Goal: Task Accomplishment & Management: Use online tool/utility

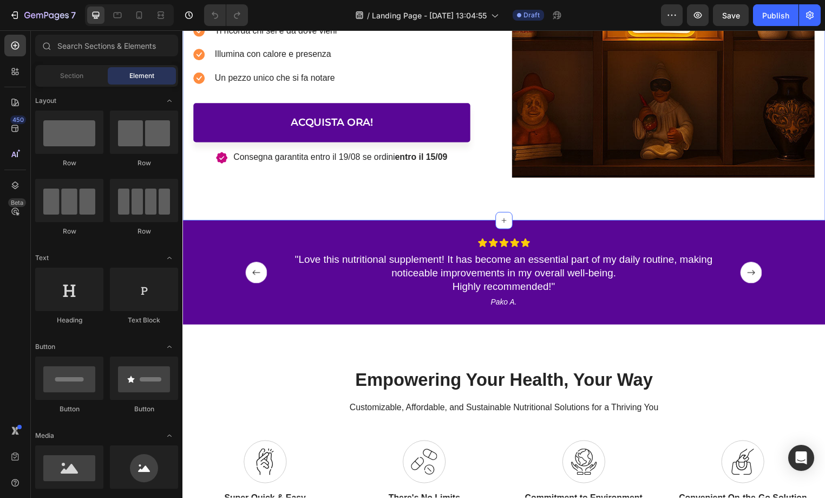
scroll to position [355, 0]
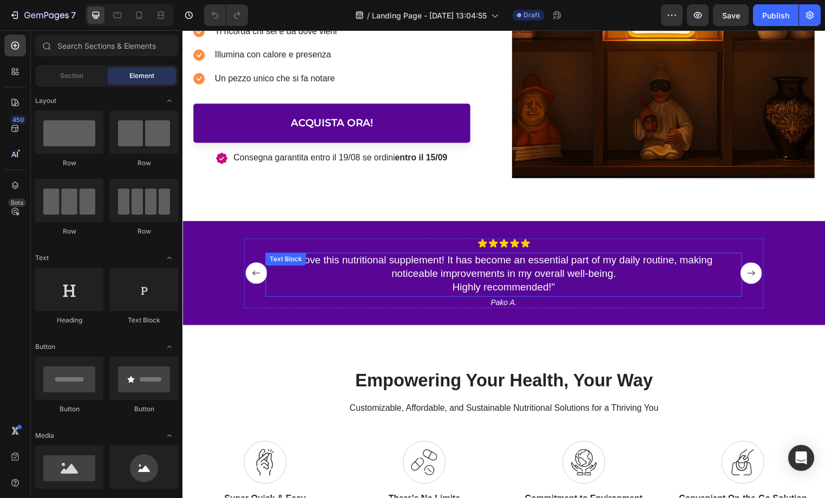
click at [502, 275] on p ""Love this nutritional supplement! It has become an essential part of my daily …" at bounding box center [507, 276] width 445 height 40
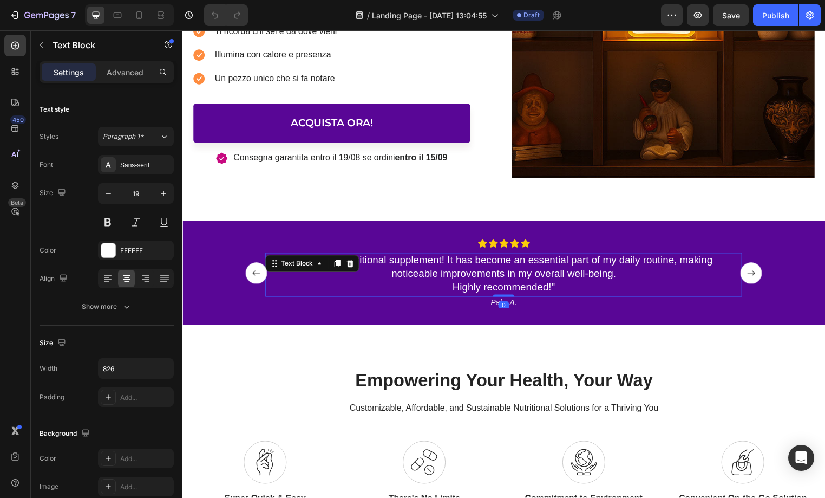
click at [505, 276] on p ""Love this nutritional supplement! It has become an essential part of my daily …" at bounding box center [507, 276] width 445 height 40
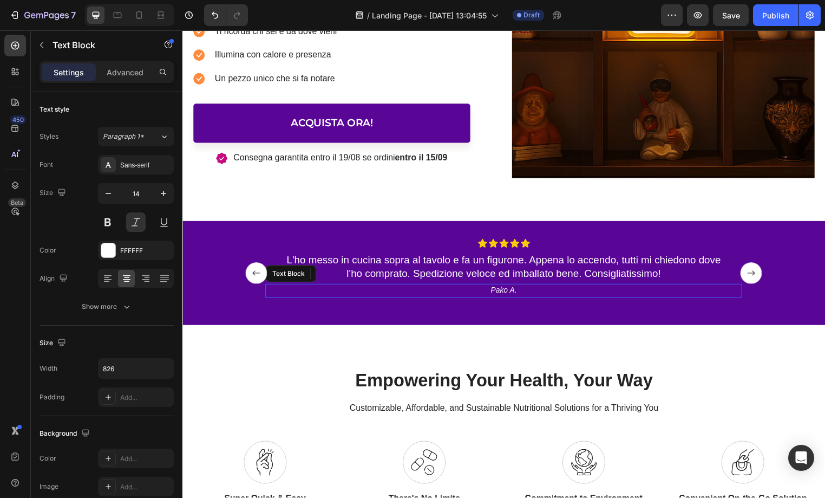
click at [509, 293] on p "Pako A." at bounding box center [507, 292] width 445 height 10
click at [507, 292] on p "Pako A." at bounding box center [507, 292] width 445 height 10
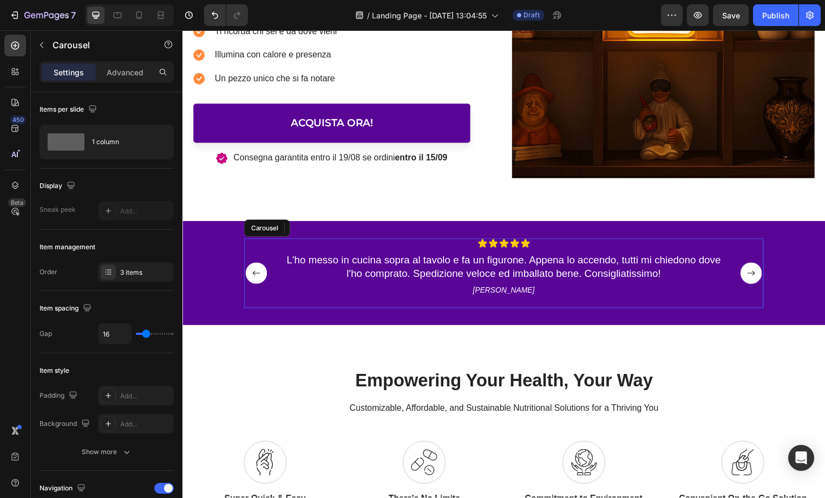
click at [758, 275] on rect "Carousel Next Arrow" at bounding box center [758, 276] width 22 height 22
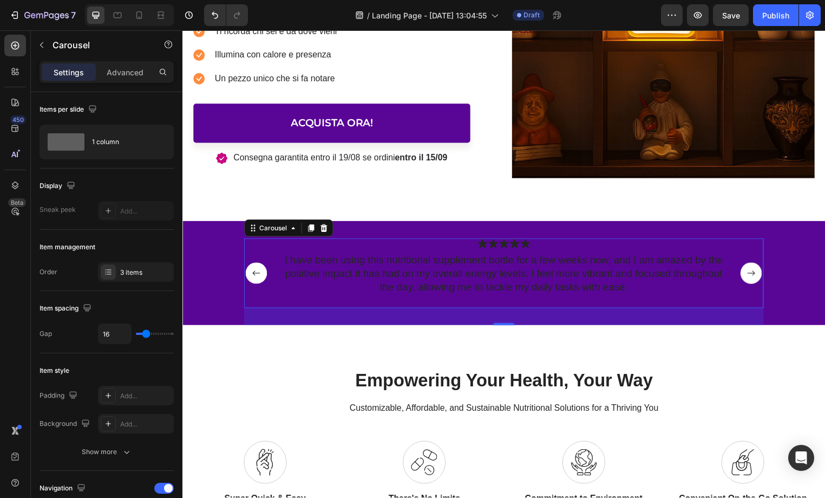
click at [258, 275] on rect "Carousel Back Arrow" at bounding box center [257, 276] width 22 height 22
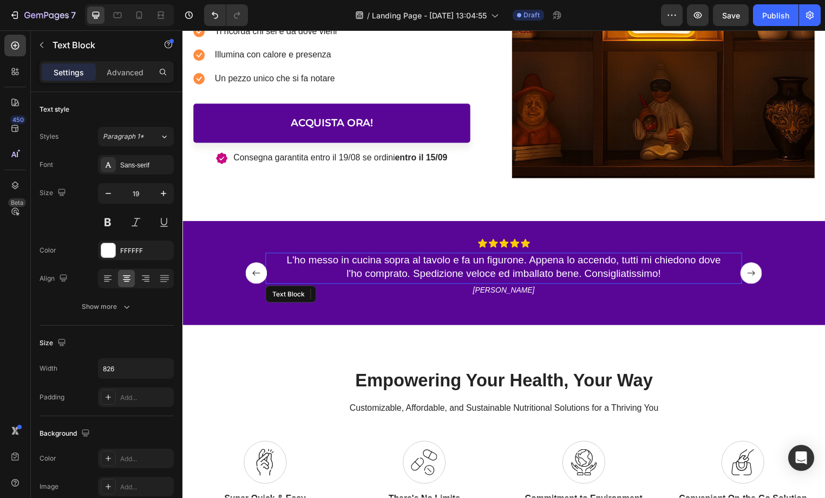
click at [392, 273] on p "L'ho messo in cucina sopra al tavolo e fa un figurone. Appena lo accendo, tutti…" at bounding box center [507, 269] width 445 height 27
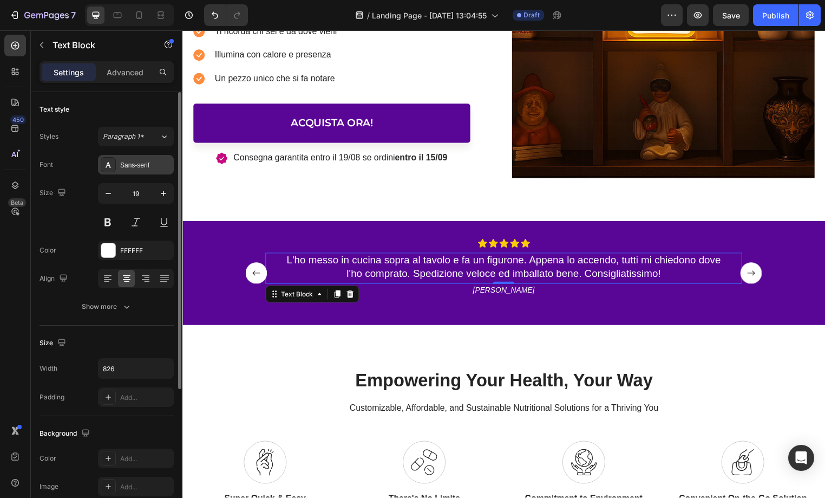
click at [156, 168] on div "Sans-serif" at bounding box center [145, 165] width 51 height 10
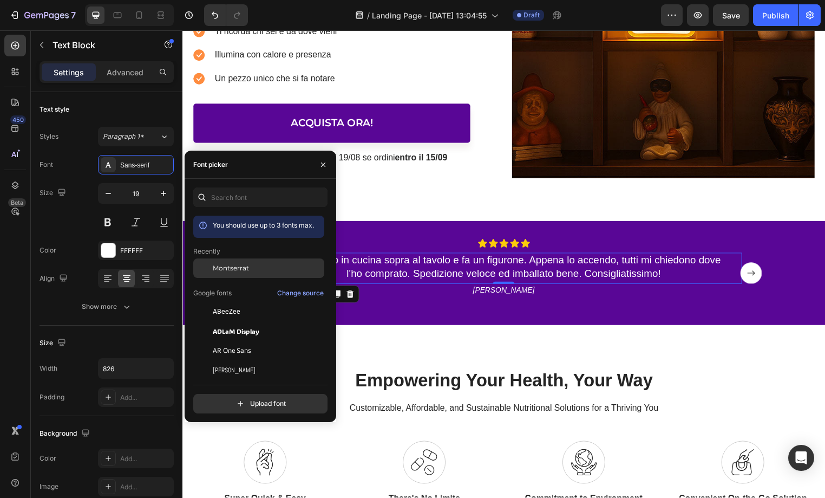
click at [234, 267] on span "Montserrat" at bounding box center [231, 268] width 36 height 10
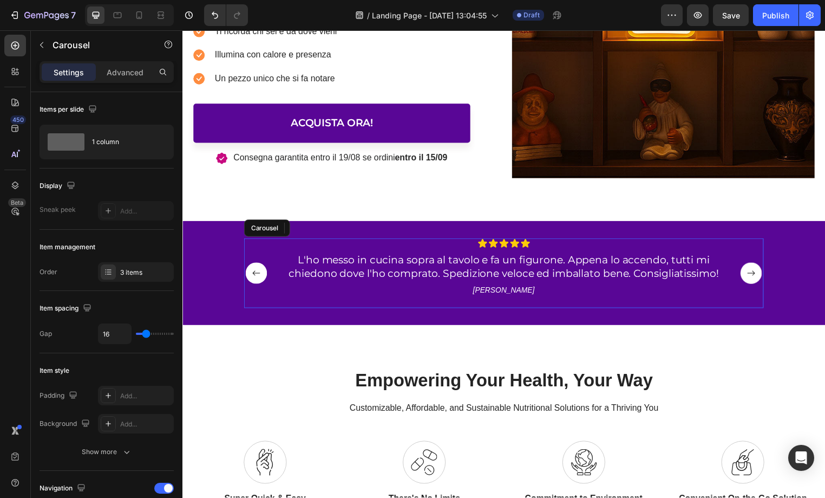
click at [759, 274] on rect "Carousel Next Arrow" at bounding box center [758, 276] width 22 height 22
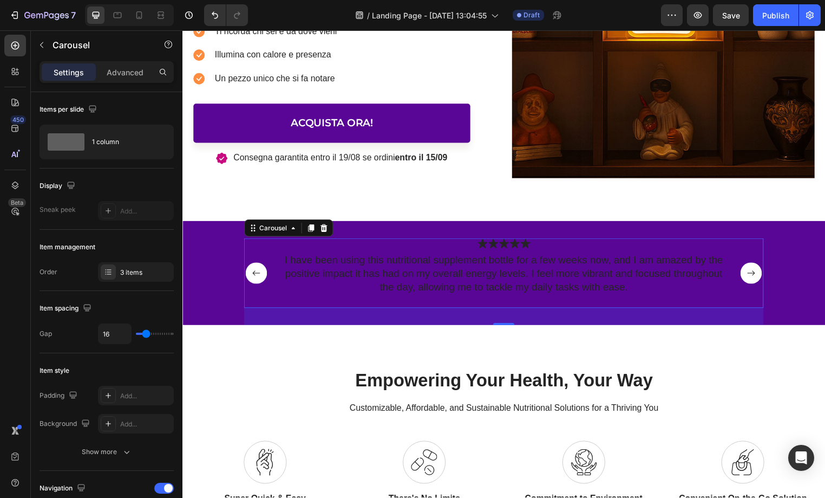
click at [759, 274] on rect "Carousel Next Arrow" at bounding box center [758, 276] width 22 height 22
click at [250, 279] on rect "Carousel Back Arrow" at bounding box center [257, 276] width 22 height 22
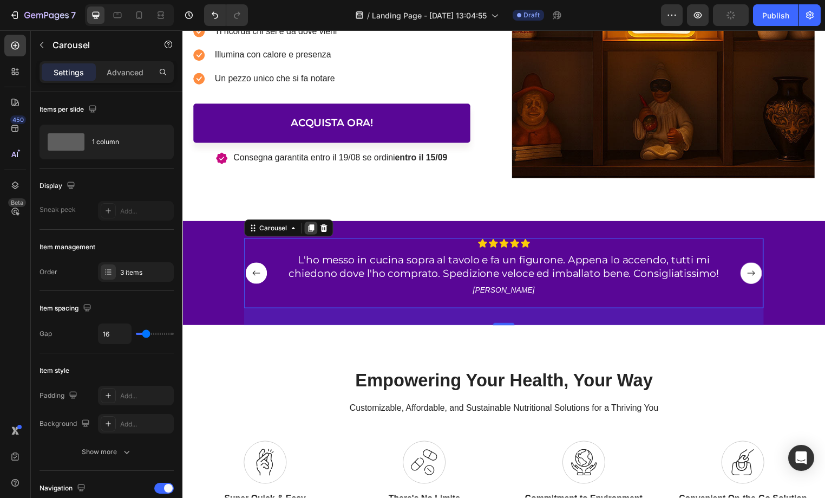
click at [312, 226] on icon at bounding box center [313, 230] width 6 height 8
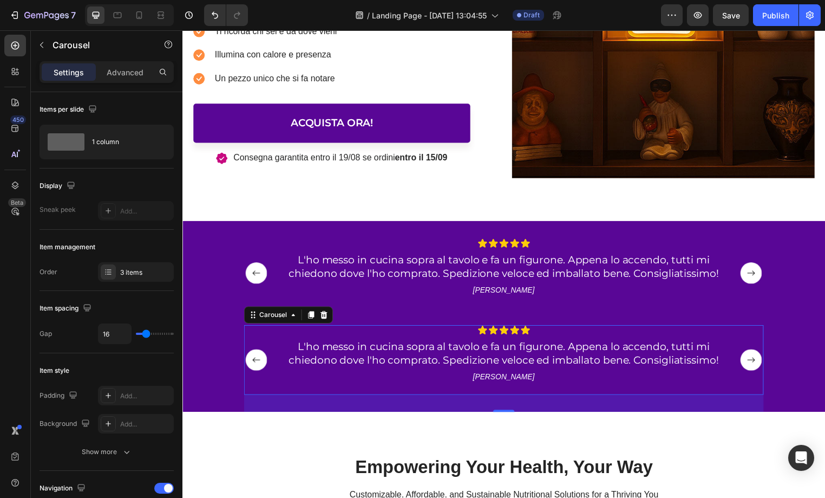
click at [326, 317] on icon at bounding box center [325, 317] width 9 height 9
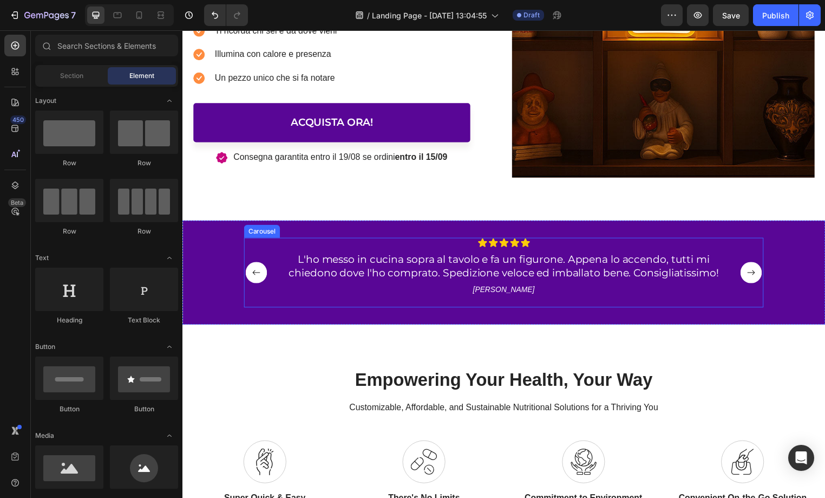
scroll to position [356, 0]
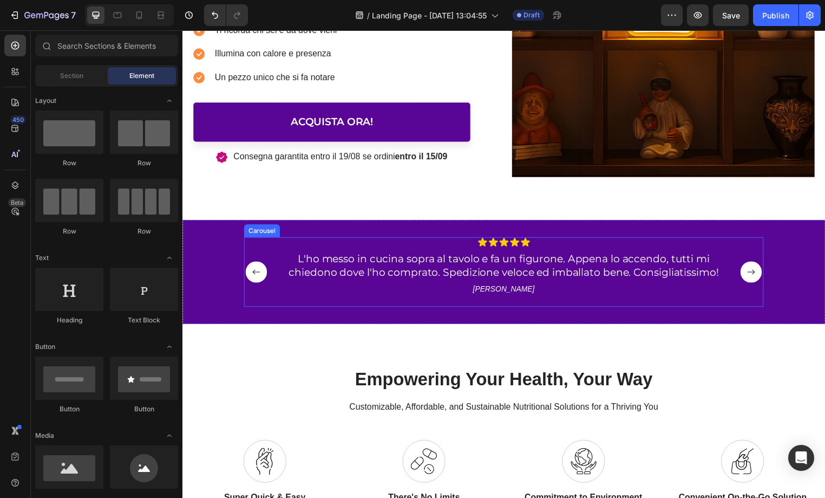
click at [761, 271] on rect "Carousel Next Arrow" at bounding box center [758, 275] width 22 height 22
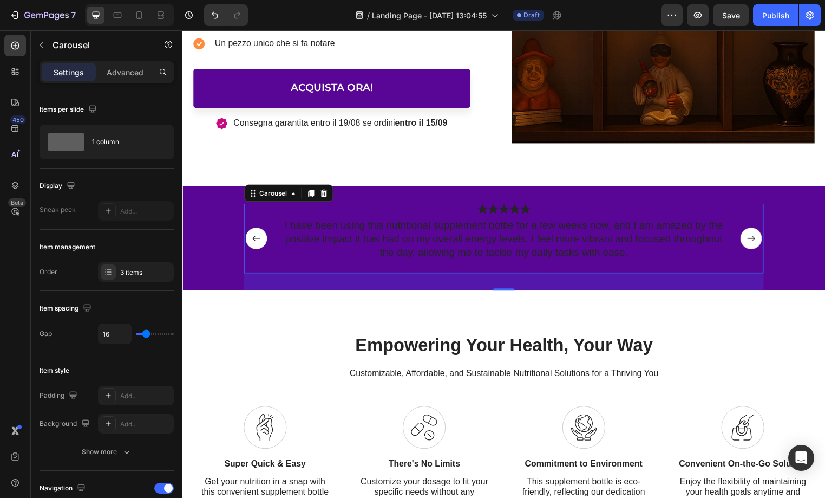
scroll to position [378, 0]
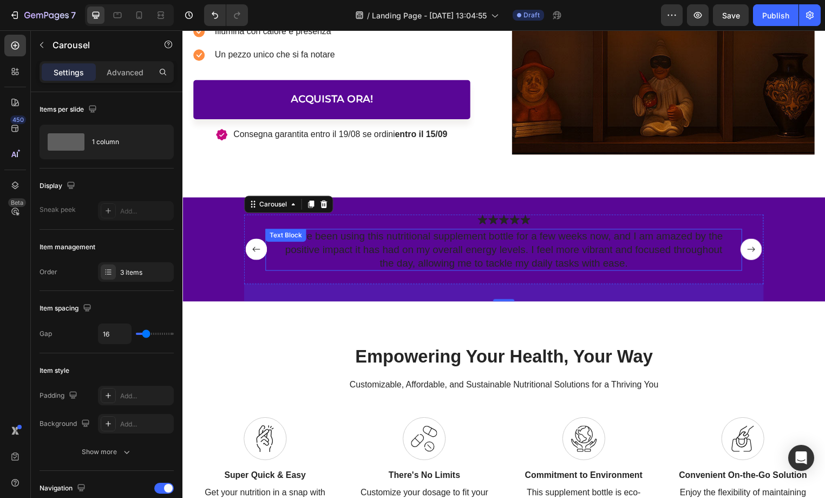
click at [531, 265] on p "I have been using this nutritional supplement bottle for a few weeks now, and I…" at bounding box center [507, 252] width 445 height 40
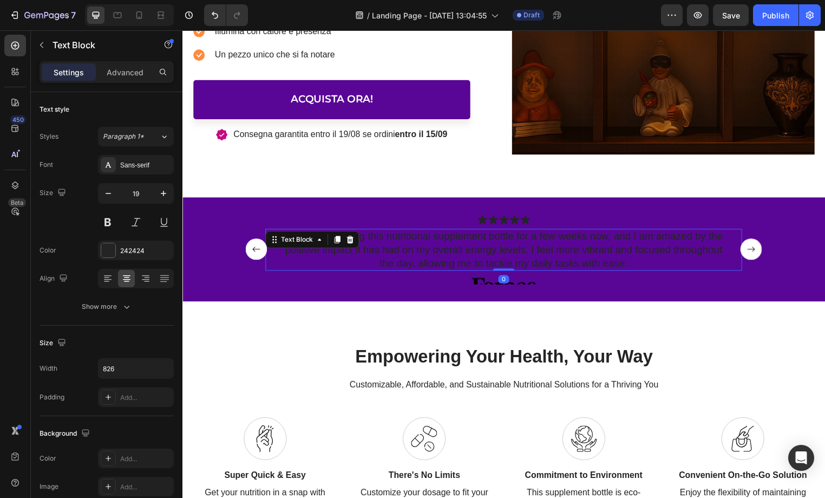
drag, startPoint x: 509, startPoint y: 284, endPoint x: 506, endPoint y: 248, distance: 35.9
click at [508, 245] on div "I have been using this nutritional supplement bottle for a few weeks now, and I…" at bounding box center [507, 252] width 482 height 42
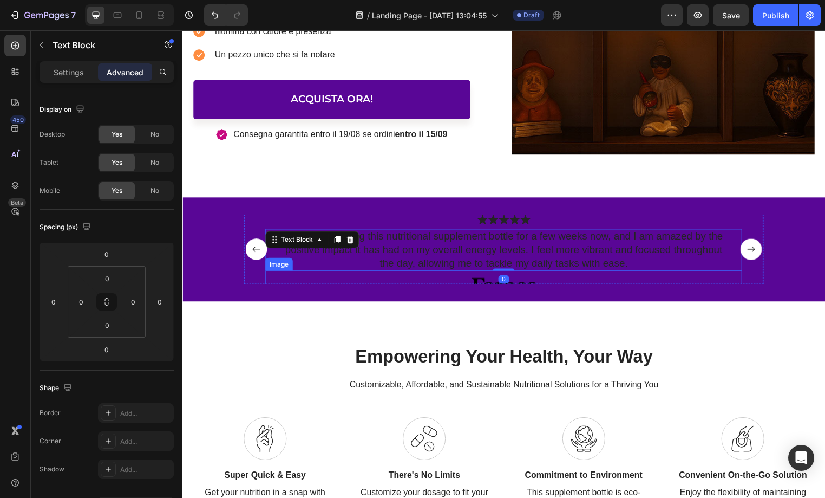
click at [489, 280] on img at bounding box center [507, 288] width 92 height 30
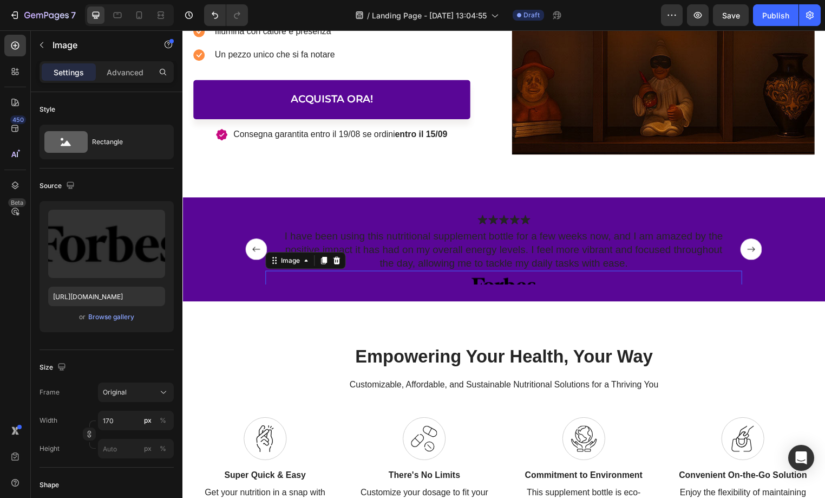
click at [487, 284] on img at bounding box center [507, 288] width 92 height 30
click at [343, 262] on icon at bounding box center [338, 263] width 9 height 9
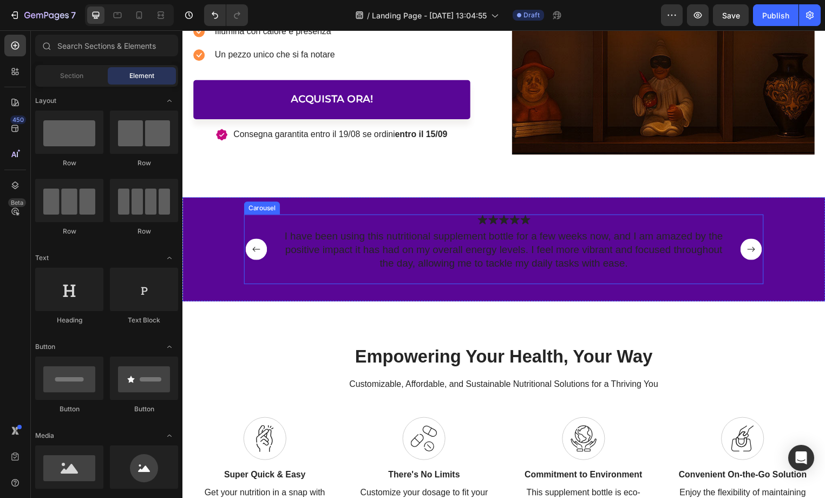
click at [252, 252] on rect "Carousel Back Arrow" at bounding box center [257, 252] width 22 height 22
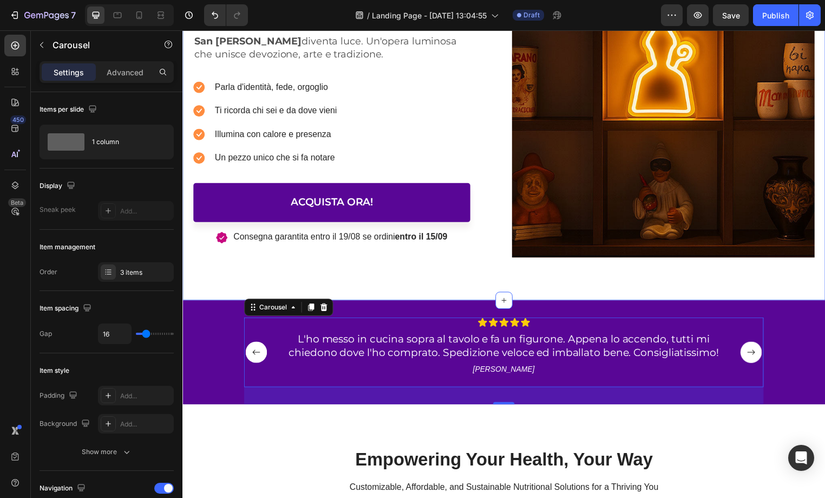
scroll to position [275, 0]
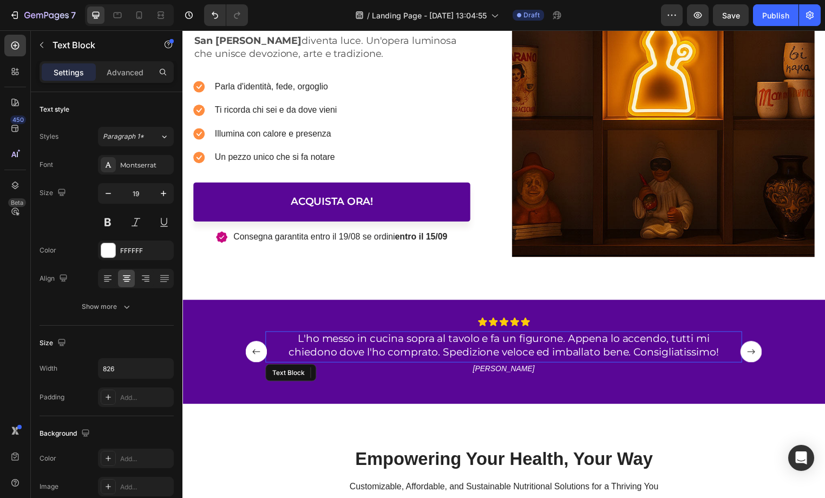
click at [639, 342] on p "L'ho messo in cucina sopra al tavolo e fa un figurone. Appena lo accendo, tutti…" at bounding box center [507, 349] width 445 height 27
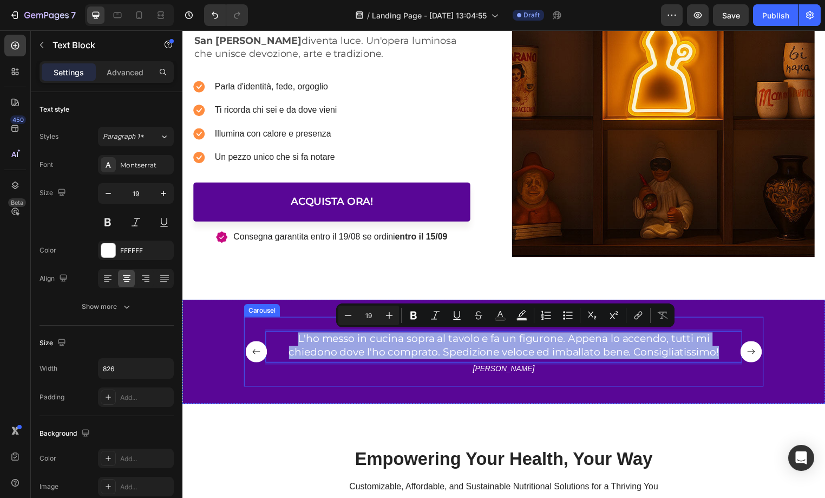
drag, startPoint x: 761, startPoint y: 359, endPoint x: 717, endPoint y: 356, distance: 43.4
click at [761, 359] on rect "Carousel Next Arrow" at bounding box center [758, 355] width 22 height 22
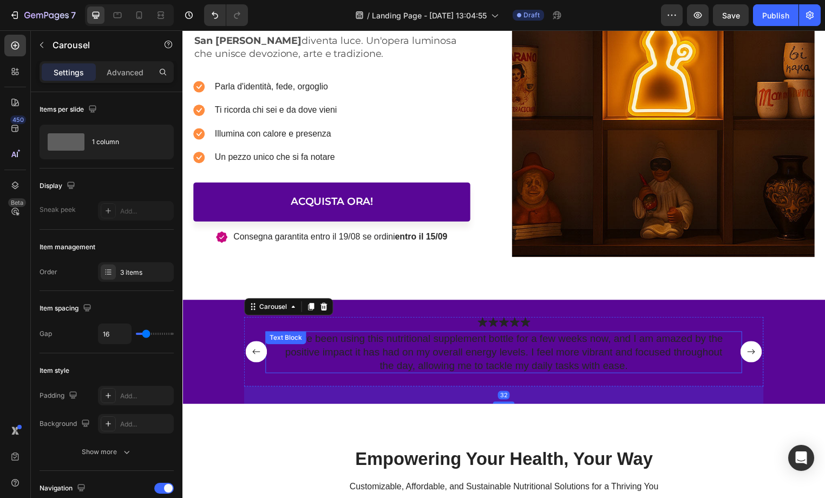
click at [623, 351] on p "I have been using this nutritional supplement bottle for a few weeks now, and I…" at bounding box center [507, 356] width 445 height 40
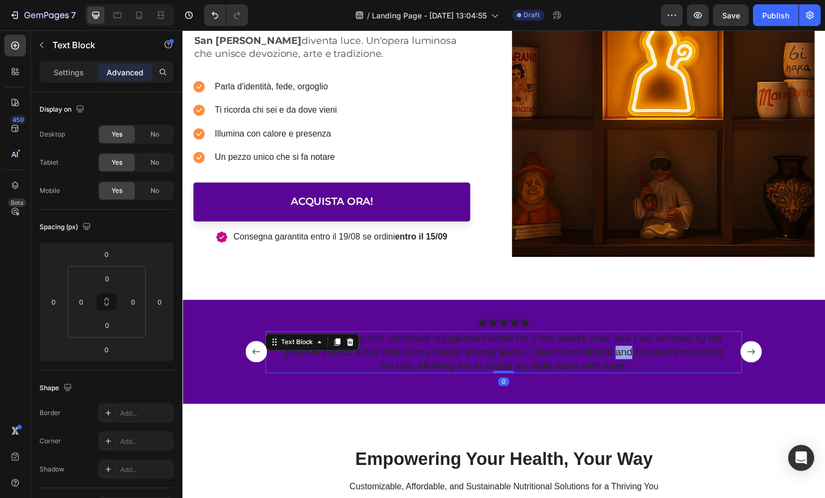
click at [623, 350] on p "I have been using this nutritional supplement bottle for a few weeks now, and I…" at bounding box center [507, 356] width 445 height 40
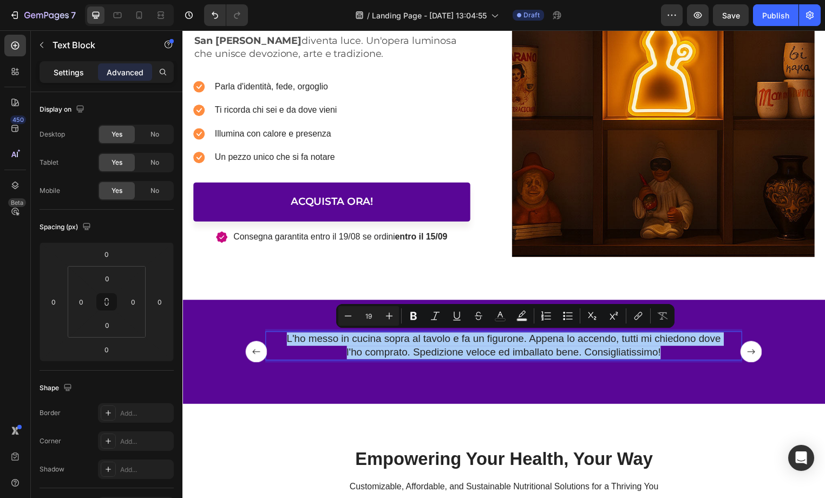
click at [74, 71] on p "Settings" at bounding box center [69, 72] width 30 height 11
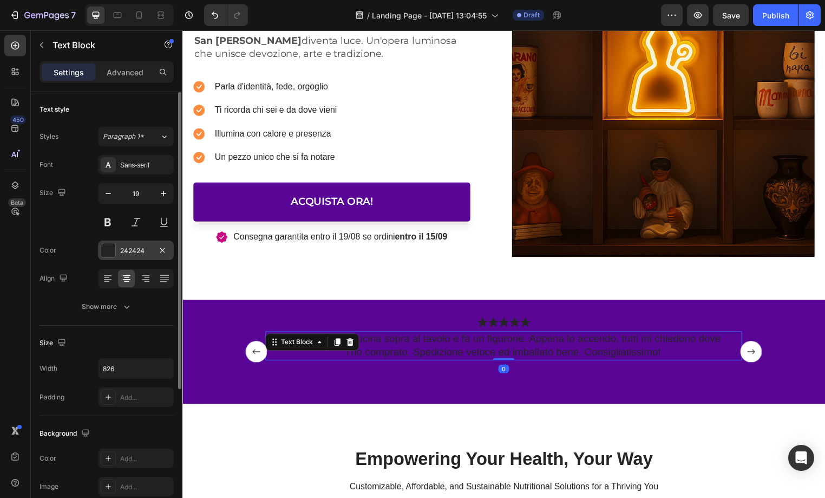
click at [112, 250] on div at bounding box center [108, 250] width 14 height 14
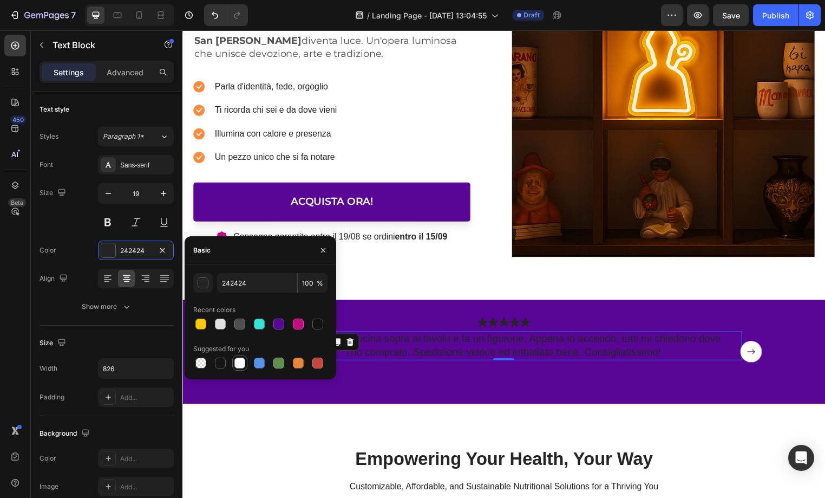
click at [240, 360] on div at bounding box center [239, 362] width 11 height 11
type input "FFFFFF"
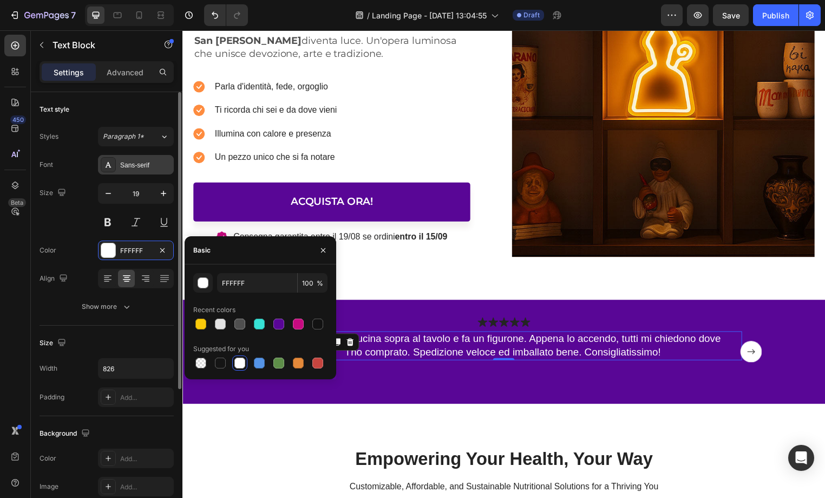
click at [135, 169] on div "Sans-serif" at bounding box center [145, 165] width 51 height 10
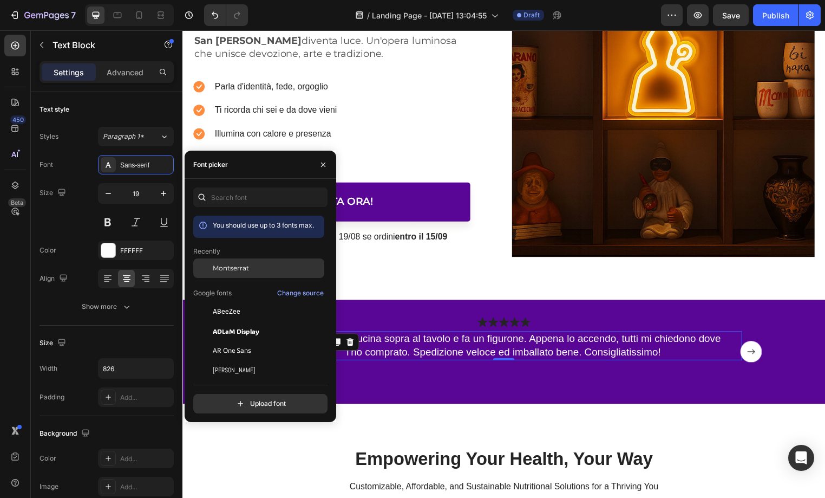
click at [219, 265] on span "Montserrat" at bounding box center [231, 268] width 36 height 10
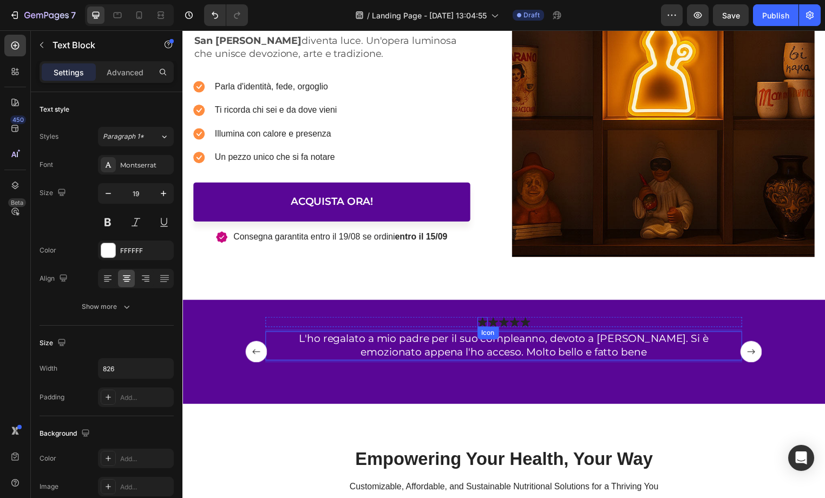
click at [486, 328] on div "Icon" at bounding box center [485, 325] width 10 height 10
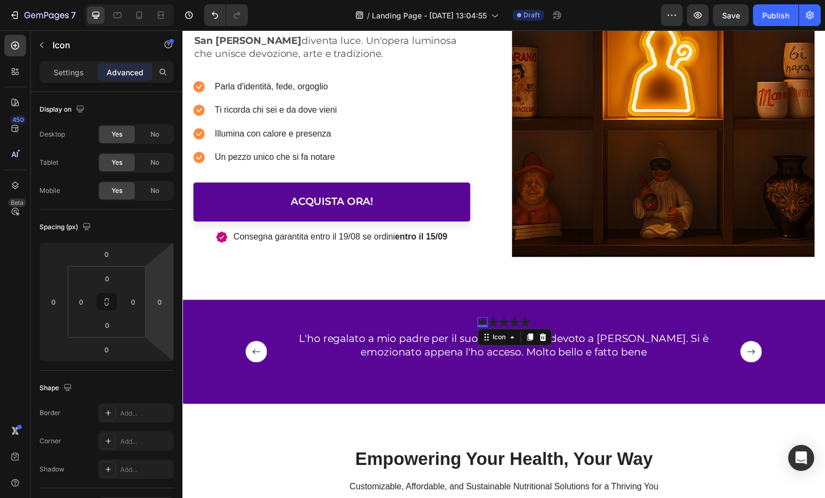
click at [486, 323] on icon at bounding box center [486, 324] width 10 height 9
click at [74, 72] on p "Settings" at bounding box center [69, 72] width 30 height 11
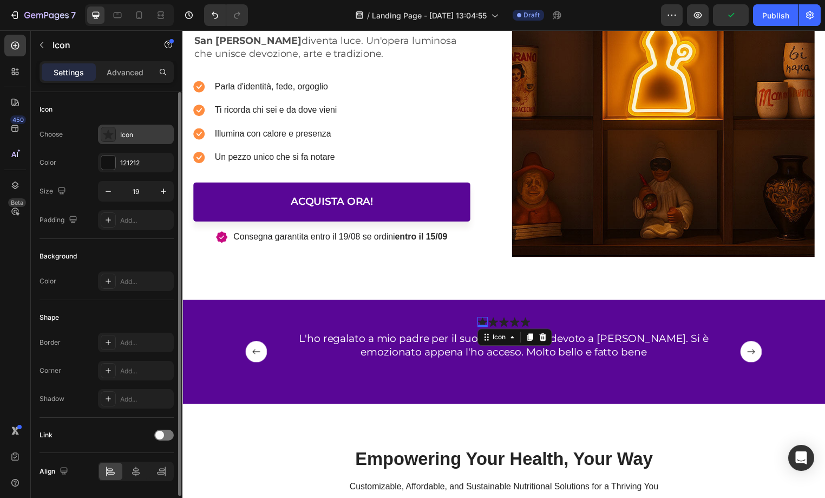
click at [135, 140] on div "Icon" at bounding box center [136, 134] width 76 height 19
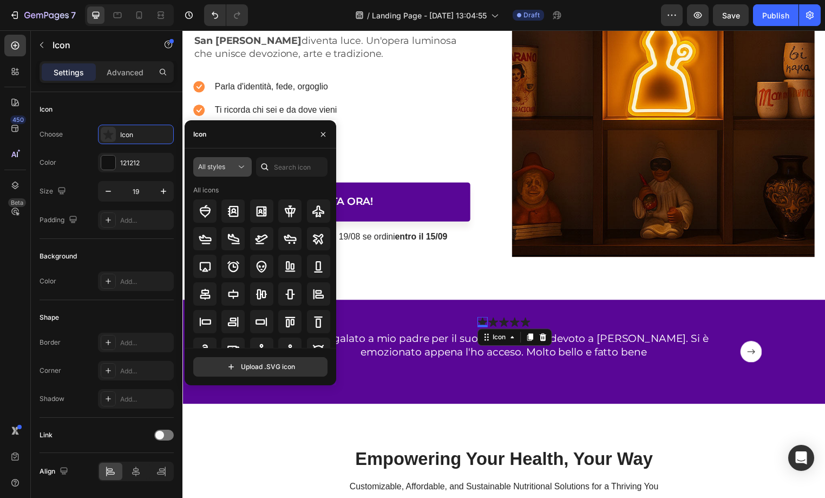
click at [220, 167] on span "All styles" at bounding box center [211, 166] width 27 height 8
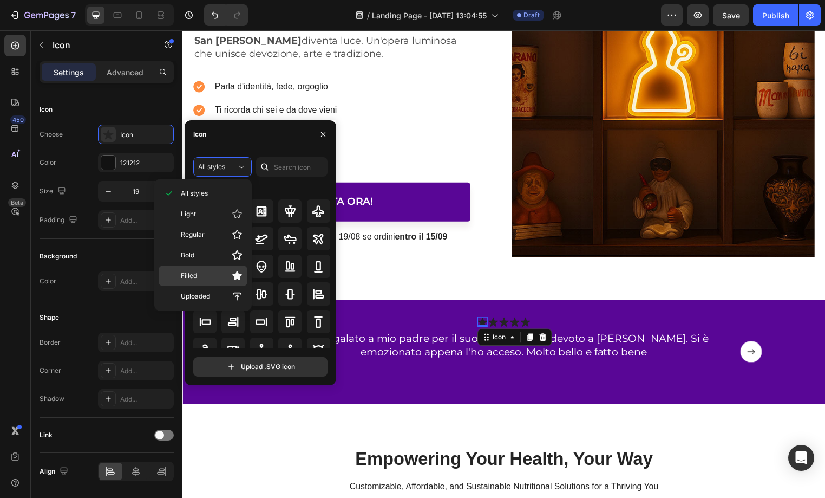
click at [203, 272] on p "Filled" at bounding box center [212, 275] width 62 height 11
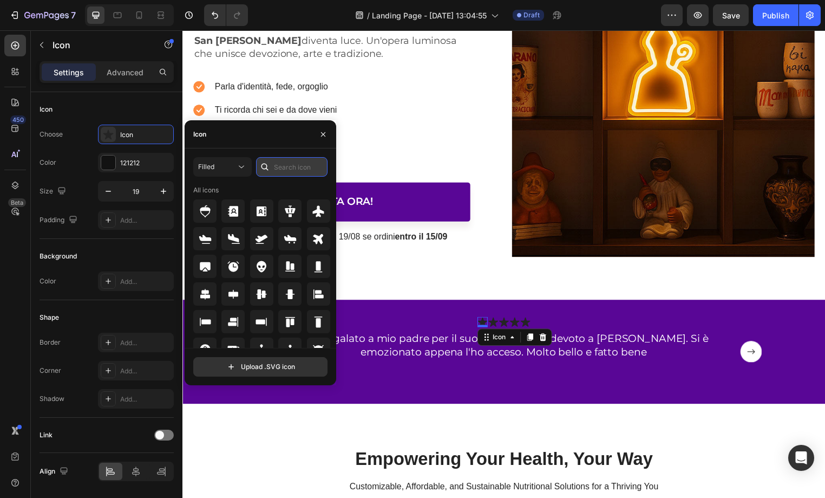
click at [308, 172] on input "text" at bounding box center [291, 166] width 71 height 19
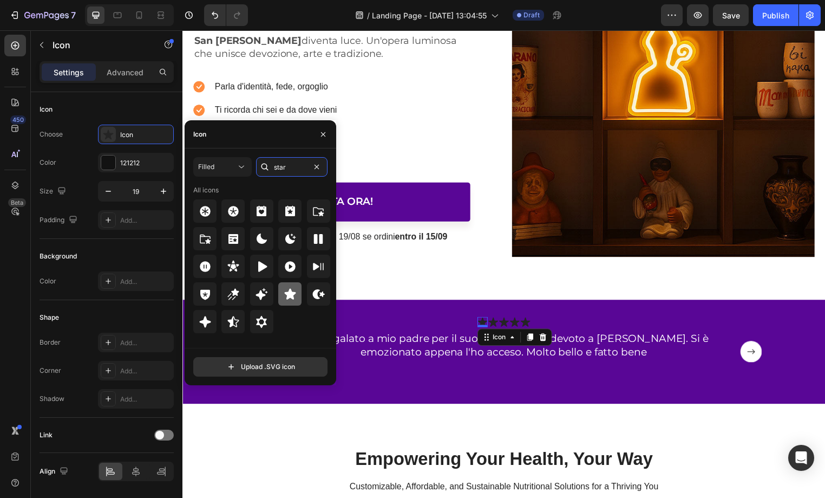
type input "star"
click at [289, 294] on icon at bounding box center [289, 293] width 11 height 11
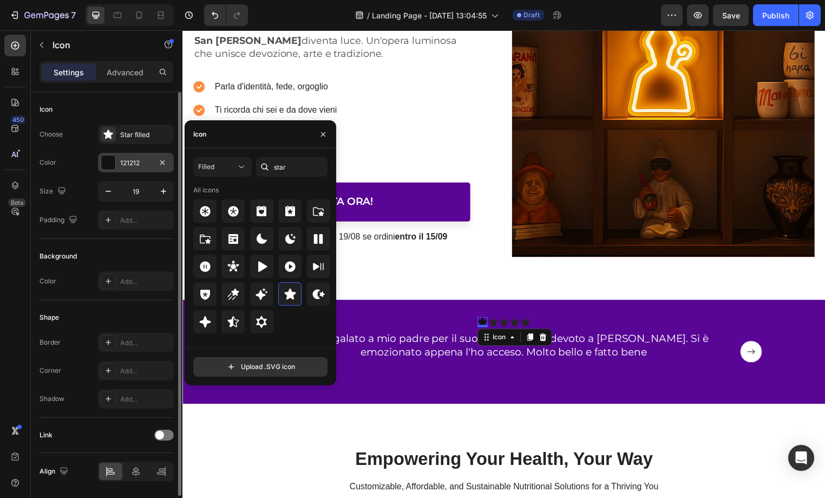
click at [111, 166] on div at bounding box center [108, 162] width 14 height 14
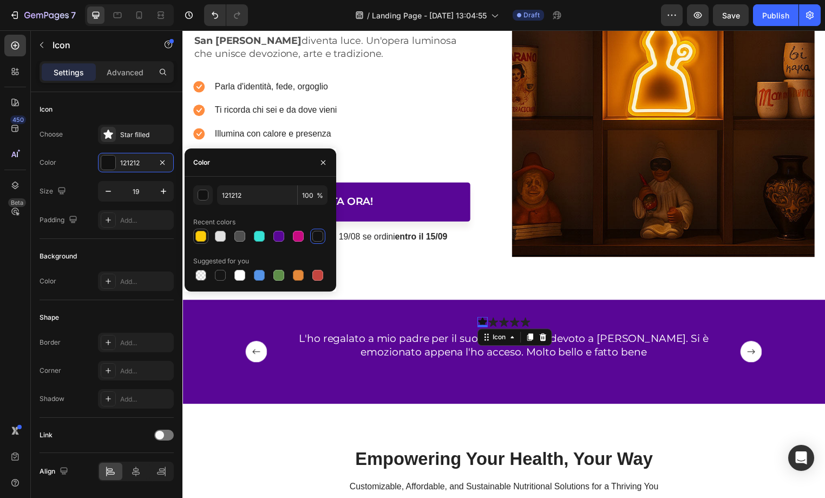
click at [200, 241] on div at bounding box center [200, 236] width 11 height 11
type input "FBCB0A"
click at [463, 288] on div "Codice sconto san19 -10% fino al 14/09 Text Block 16 Days 18 Hours 01 Mins Coun…" at bounding box center [507, 39] width 650 height 525
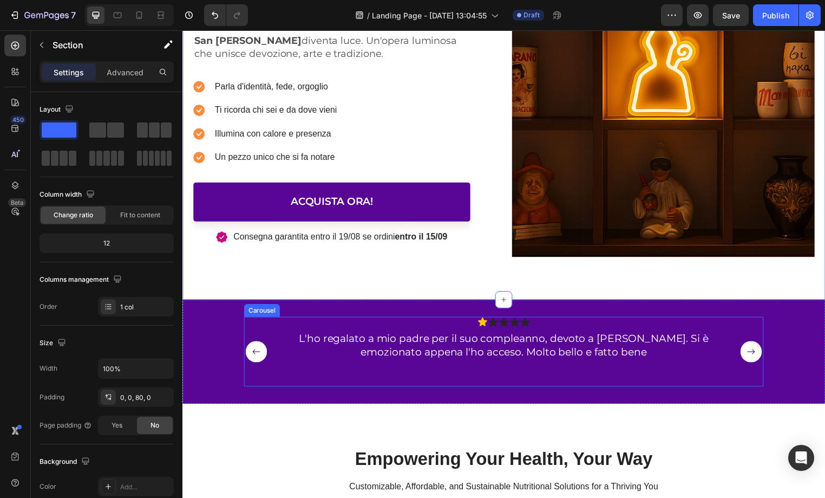
click at [258, 354] on rect "Carousel Back Arrow" at bounding box center [257, 355] width 22 height 22
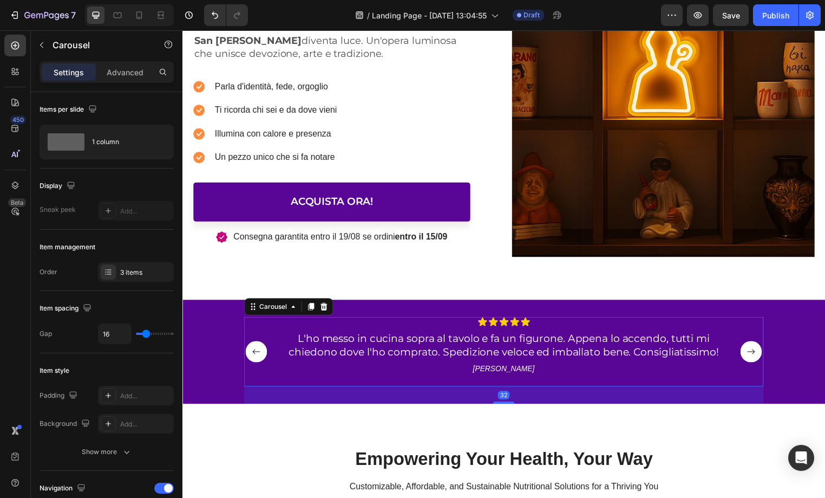
click at [760, 363] on rect "Carousel Next Arrow" at bounding box center [758, 355] width 22 height 22
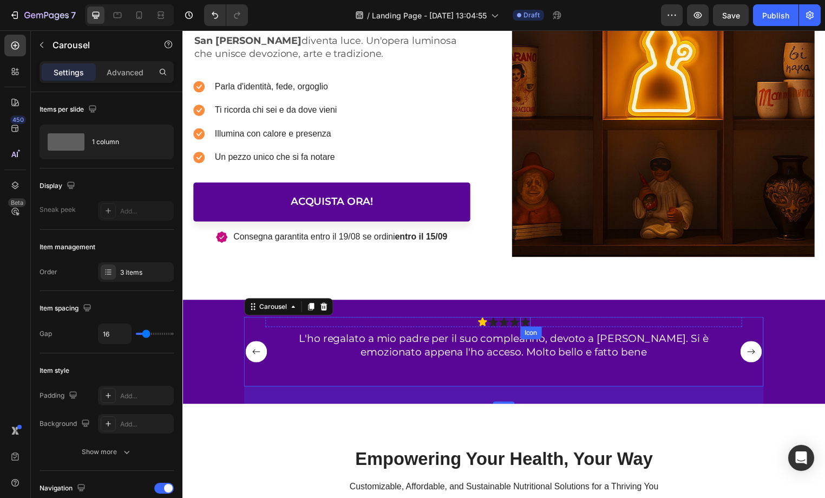
click at [529, 328] on div "Icon" at bounding box center [529, 325] width 10 height 10
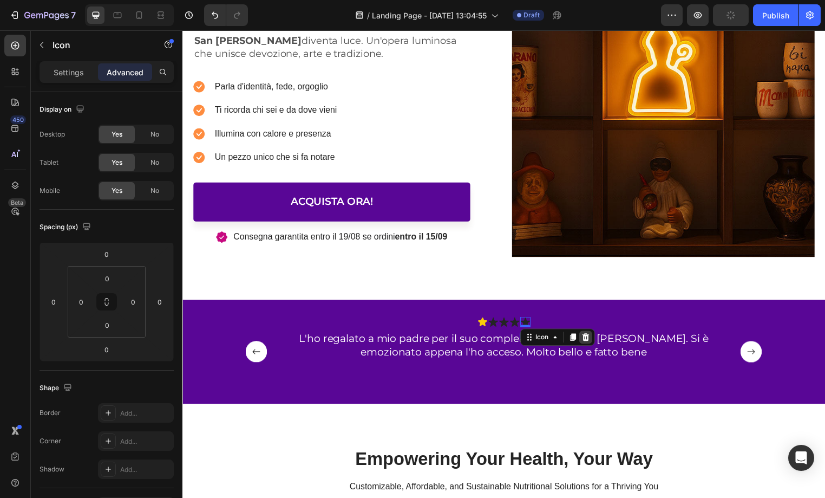
click at [586, 339] on icon at bounding box center [589, 340] width 9 height 9
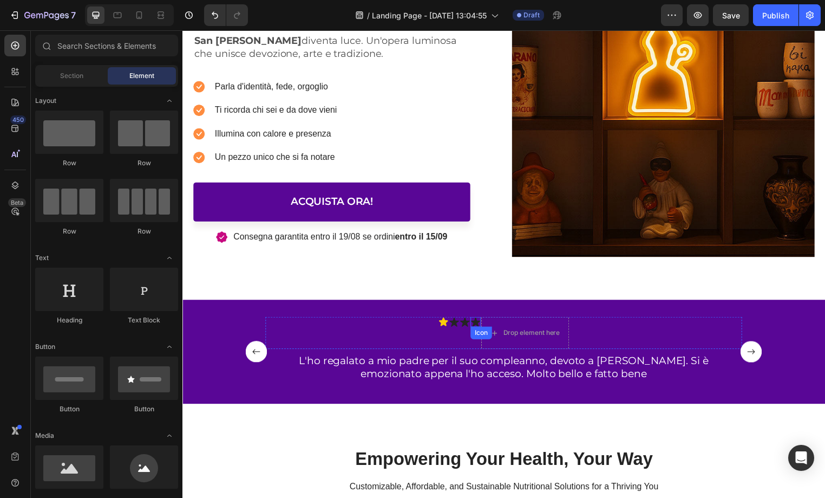
click at [477, 323] on icon at bounding box center [479, 324] width 10 height 9
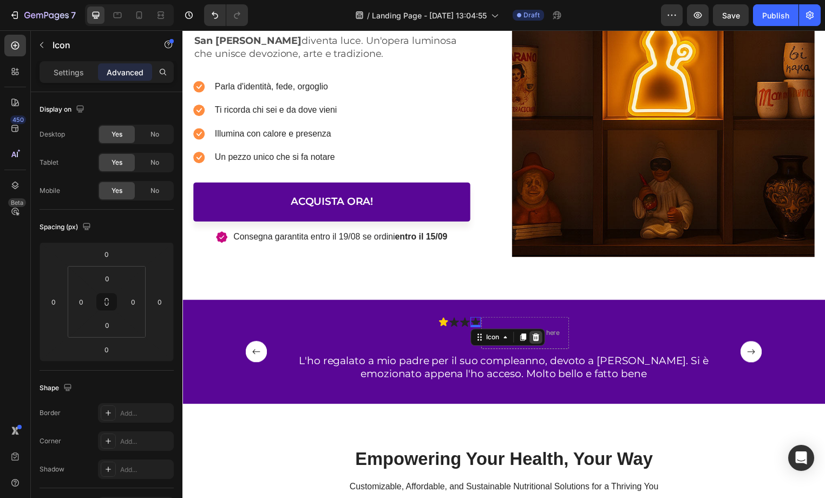
click at [540, 338] on icon at bounding box center [539, 341] width 7 height 8
click at [427, 326] on icon at bounding box center [429, 324] width 10 height 9
click at [491, 341] on icon at bounding box center [489, 340] width 9 height 9
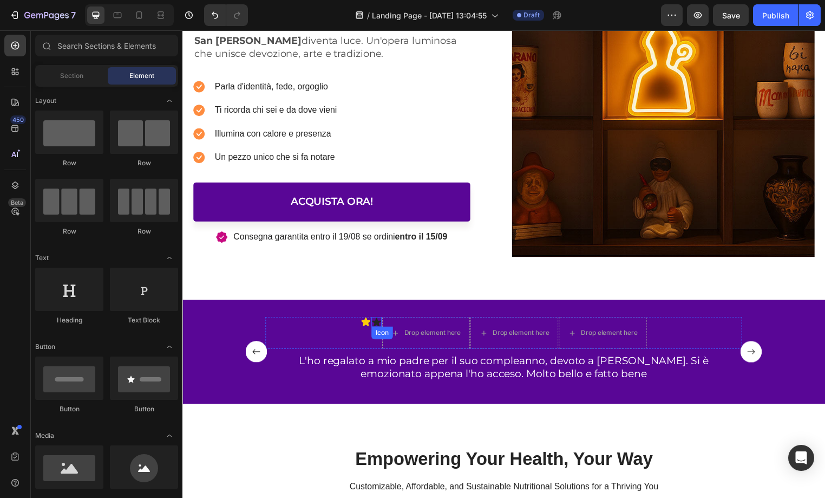
click at [379, 325] on icon at bounding box center [379, 324] width 10 height 9
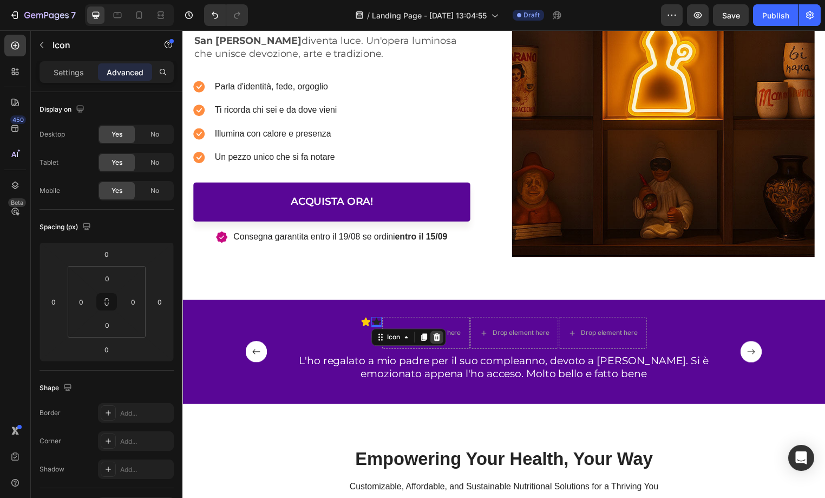
click at [437, 337] on icon at bounding box center [439, 340] width 9 height 9
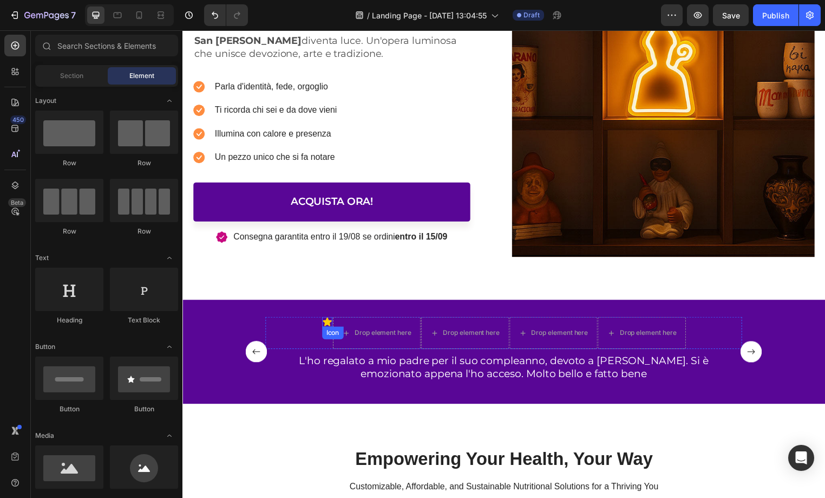
click at [328, 325] on icon at bounding box center [328, 324] width 9 height 9
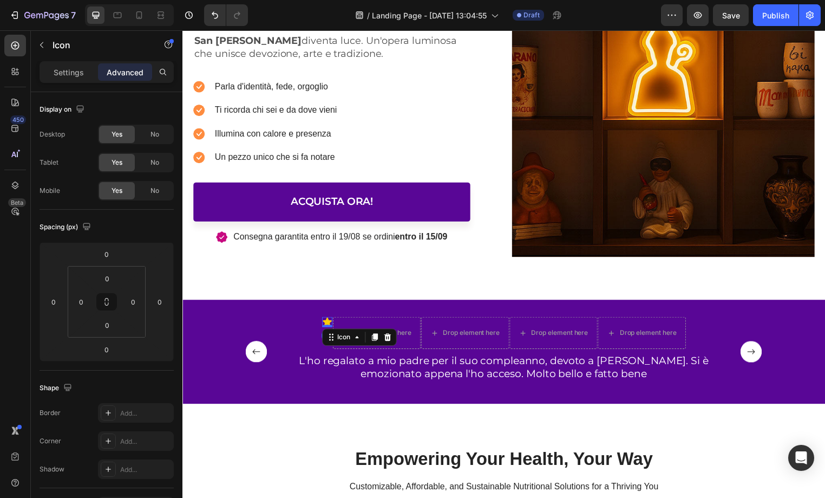
click at [376, 337] on icon at bounding box center [377, 341] width 6 height 8
click at [377, 346] on icon at bounding box center [376, 350] width 9 height 9
drag, startPoint x: 332, startPoint y: 335, endPoint x: 369, endPoint y: 333, distance: 37.4
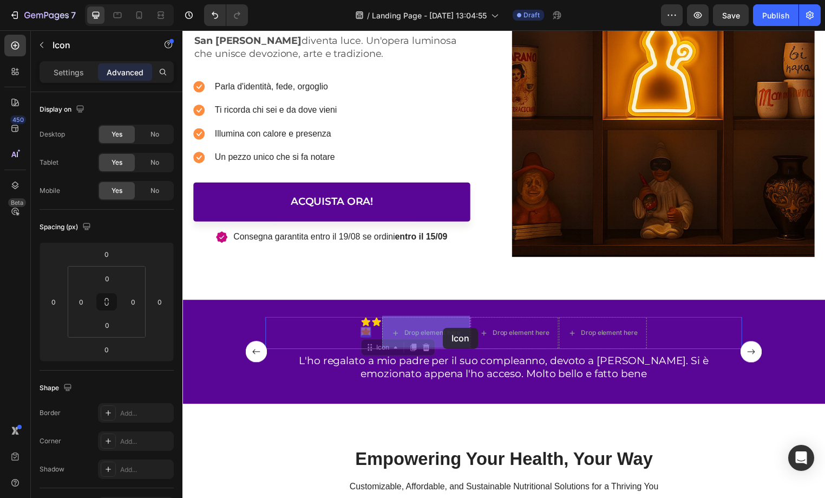
drag, startPoint x: 368, startPoint y: 333, endPoint x: 445, endPoint y: 331, distance: 76.9
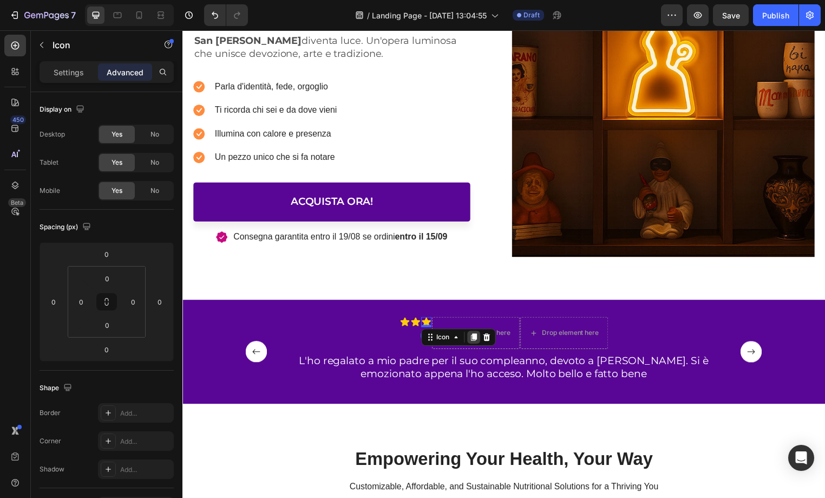
click at [475, 341] on icon at bounding box center [476, 340] width 9 height 9
click at [475, 341] on div "Drop element here" at bounding box center [479, 336] width 88 height 17
drag, startPoint x: 430, startPoint y: 336, endPoint x: 488, endPoint y: 335, distance: 58.5
drag, startPoint x: 529, startPoint y: 342, endPoint x: 504, endPoint y: 337, distance: 25.8
click at [529, 342] on icon at bounding box center [527, 341] width 6 height 8
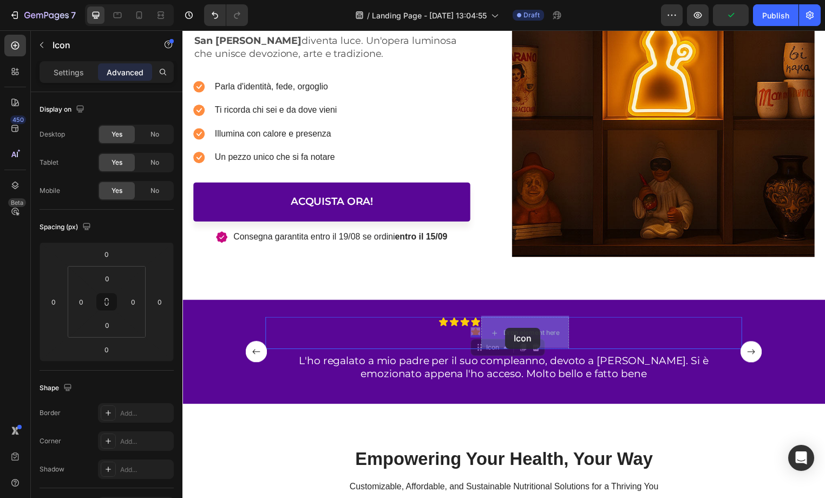
drag, startPoint x: 478, startPoint y: 332, endPoint x: 509, endPoint y: 331, distance: 30.9
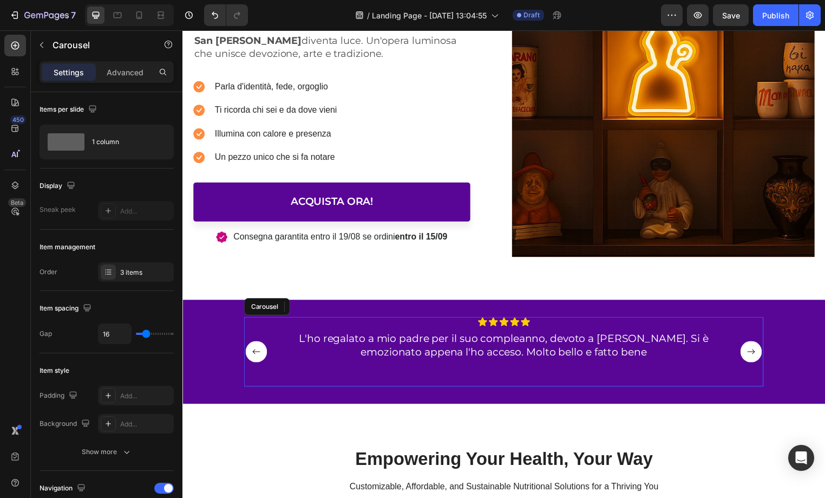
click at [265, 354] on rect "Carousel Back Arrow" at bounding box center [257, 355] width 22 height 22
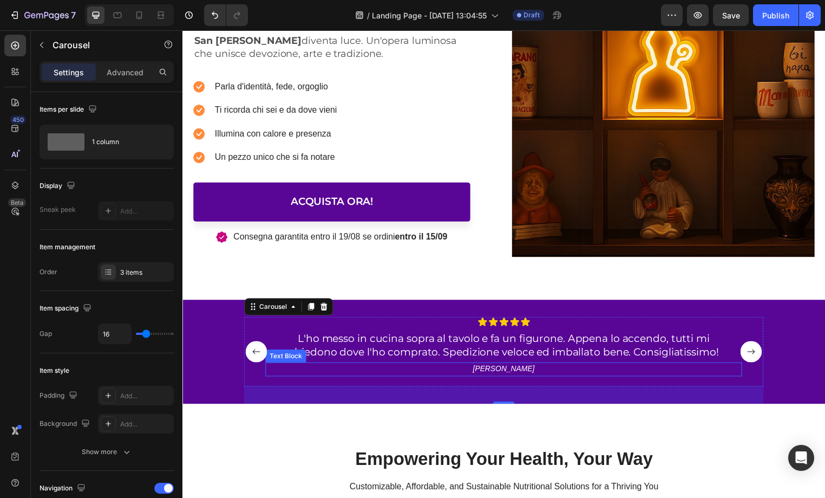
click at [513, 371] on p "[PERSON_NAME]" at bounding box center [507, 372] width 445 height 10
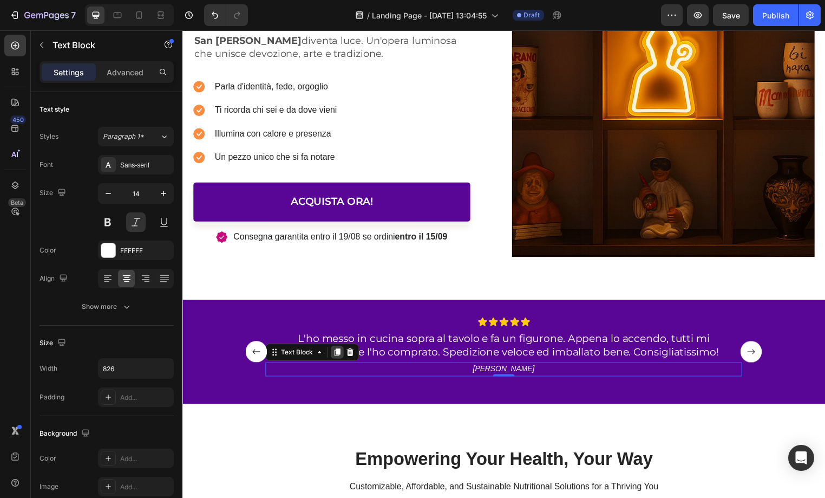
click at [342, 355] on icon at bounding box center [339, 356] width 6 height 8
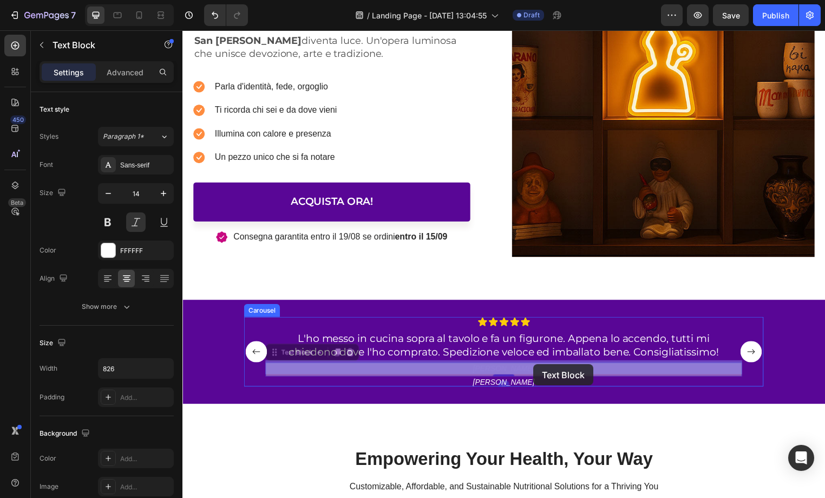
drag, startPoint x: 500, startPoint y: 371, endPoint x: 537, endPoint y: 368, distance: 36.5
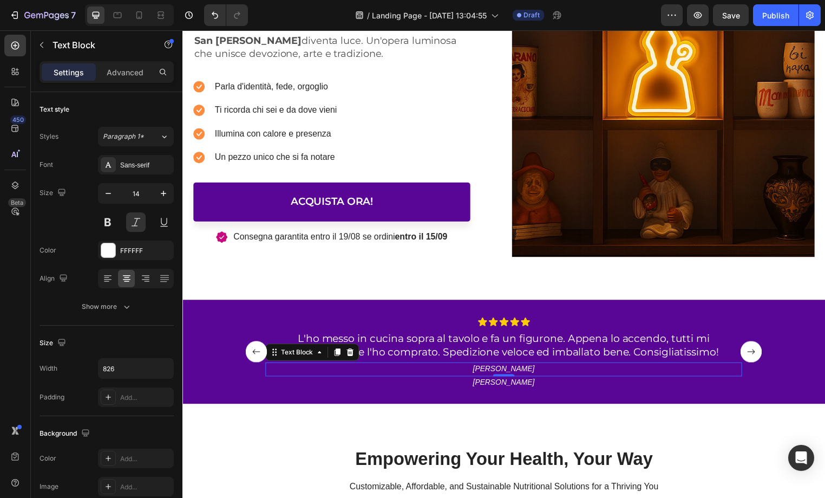
drag, startPoint x: 350, startPoint y: 354, endPoint x: 485, endPoint y: 399, distance: 142.3
click at [350, 354] on icon at bounding box center [352, 355] width 7 height 8
click at [529, 373] on p "[PERSON_NAME]" at bounding box center [507, 372] width 445 height 10
click at [525, 372] on p "[PERSON_NAME]" at bounding box center [507, 372] width 445 height 10
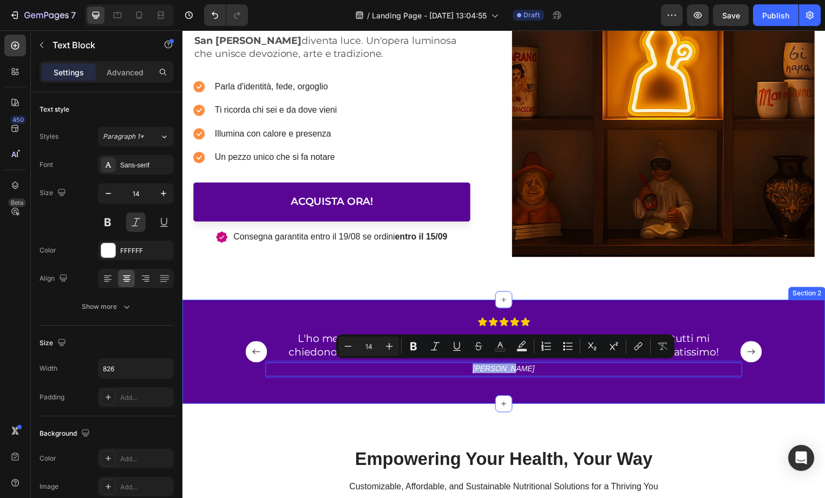
copy p "[PERSON_NAME]"
click at [763, 358] on rect "Carousel Next Arrow" at bounding box center [758, 355] width 22 height 22
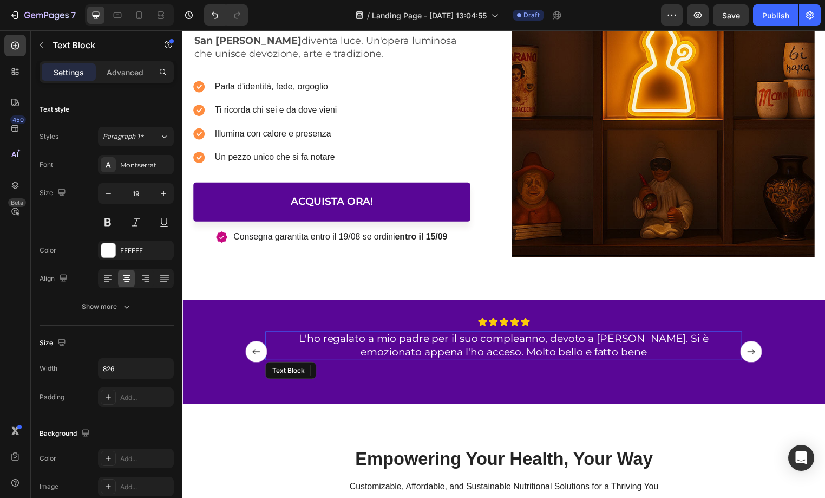
click at [536, 355] on p "L'ho regalato a mio padre per il suo compleanno, devoto a [PERSON_NAME]. Si è e…" at bounding box center [507, 349] width 445 height 27
click at [336, 372] on icon at bounding box center [339, 374] width 9 height 9
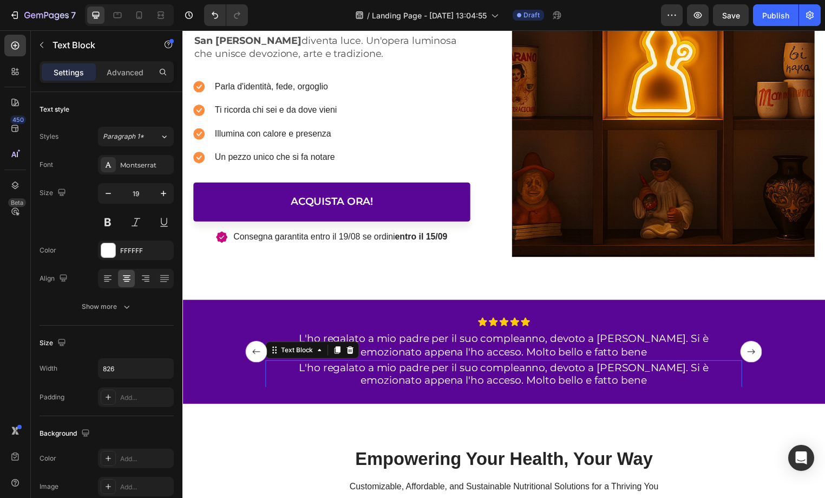
click at [518, 377] on p "L'ho regalato a mio padre per il suo compleanno, devoto a [PERSON_NAME]. Si è e…" at bounding box center [507, 378] width 445 height 27
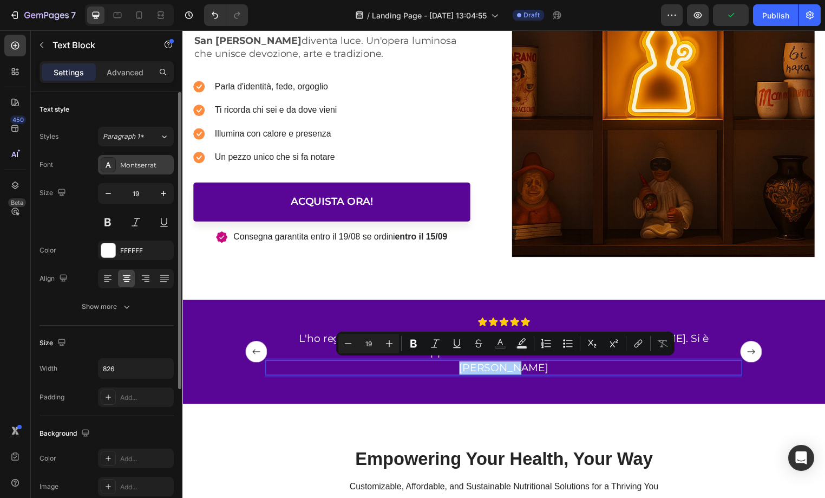
click at [134, 163] on div "Montserrat" at bounding box center [145, 165] width 51 height 10
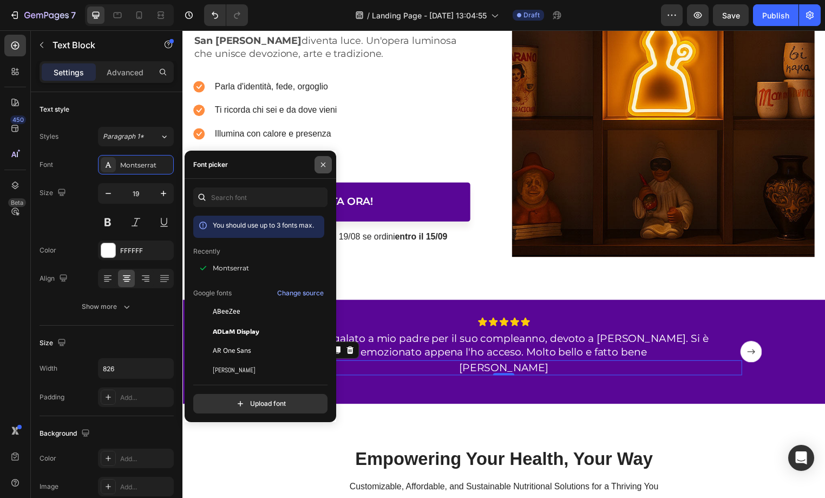
click at [326, 166] on icon "button" at bounding box center [323, 164] width 9 height 9
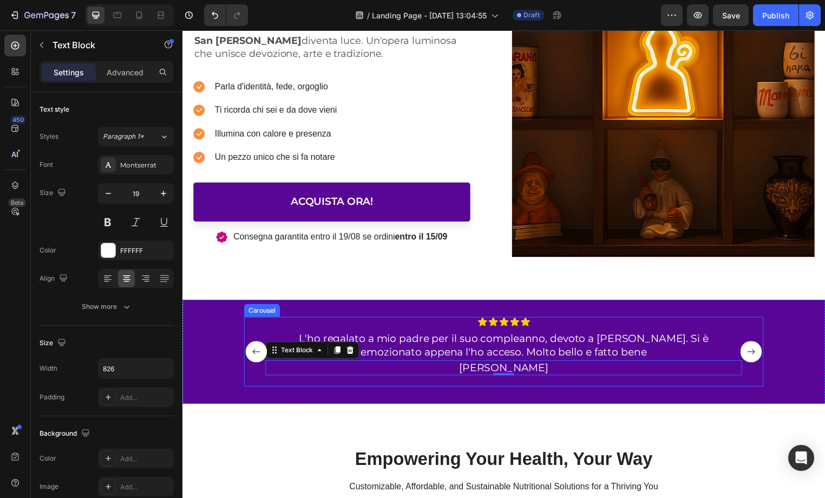
click at [252, 362] on rect "Carousel Back Arrow" at bounding box center [257, 355] width 22 height 22
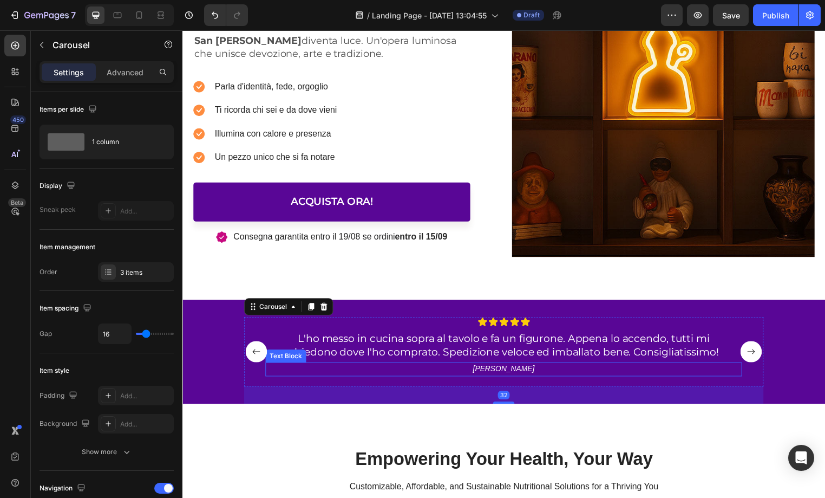
click at [512, 371] on p "[PERSON_NAME]" at bounding box center [507, 372] width 445 height 10
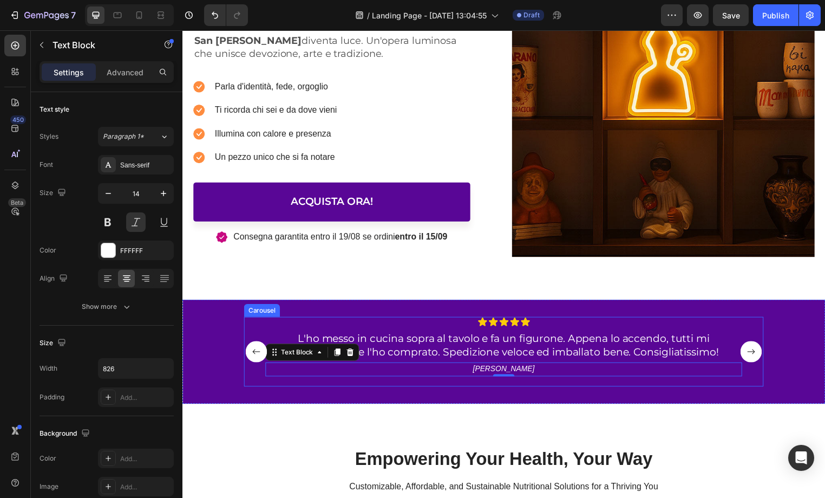
click at [756, 350] on rect "Carousel Next Arrow" at bounding box center [758, 355] width 22 height 22
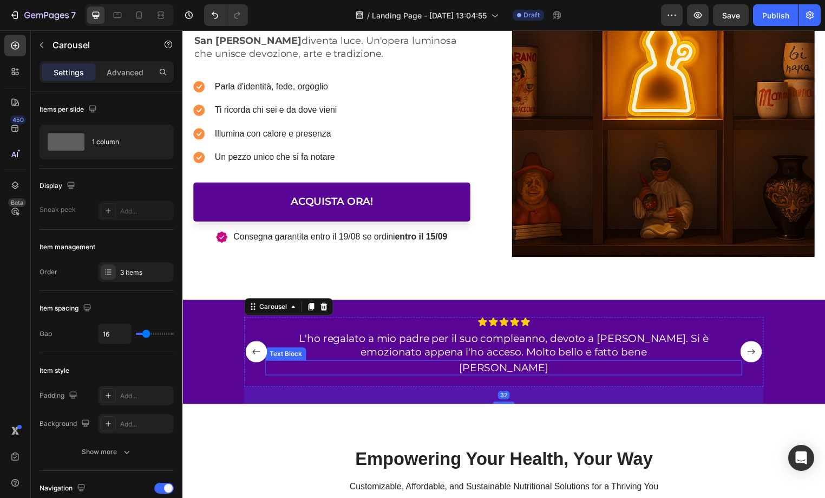
drag, startPoint x: 492, startPoint y: 370, endPoint x: 482, endPoint y: 367, distance: 10.8
click at [492, 370] on p "[PERSON_NAME]" at bounding box center [507, 372] width 445 height 14
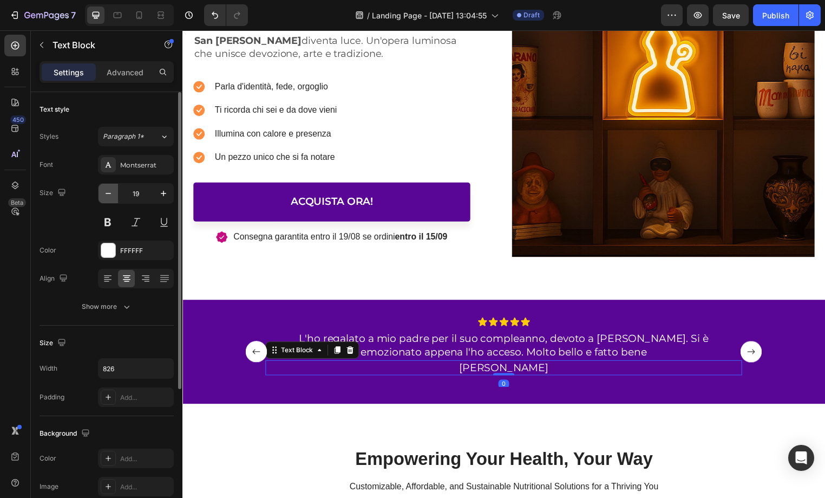
click at [109, 193] on icon "button" at bounding box center [108, 193] width 11 height 11
click at [109, 193] on icon "button" at bounding box center [108, 193] width 5 height 1
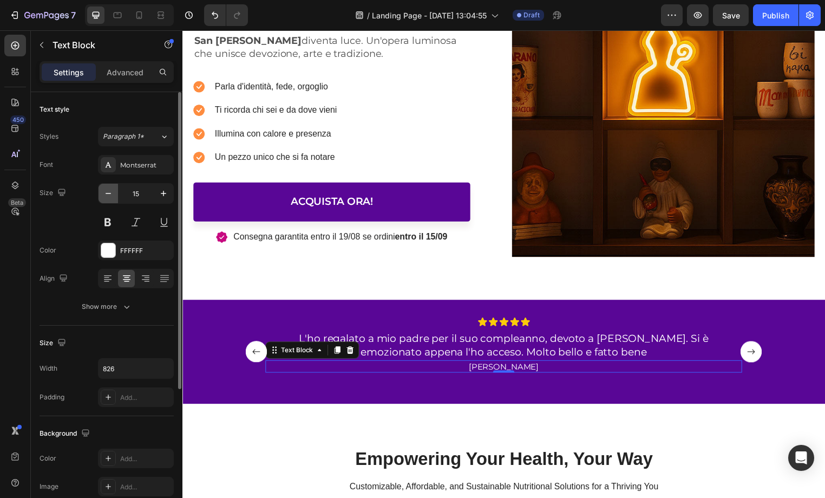
click at [109, 193] on icon "button" at bounding box center [108, 193] width 5 height 1
type input "14"
drag, startPoint x: 143, startPoint y: 223, endPoint x: 143, endPoint y: 213, distance: 9.7
click at [143, 223] on button at bounding box center [135, 221] width 19 height 19
click at [142, 162] on div "Montserrat" at bounding box center [145, 165] width 51 height 10
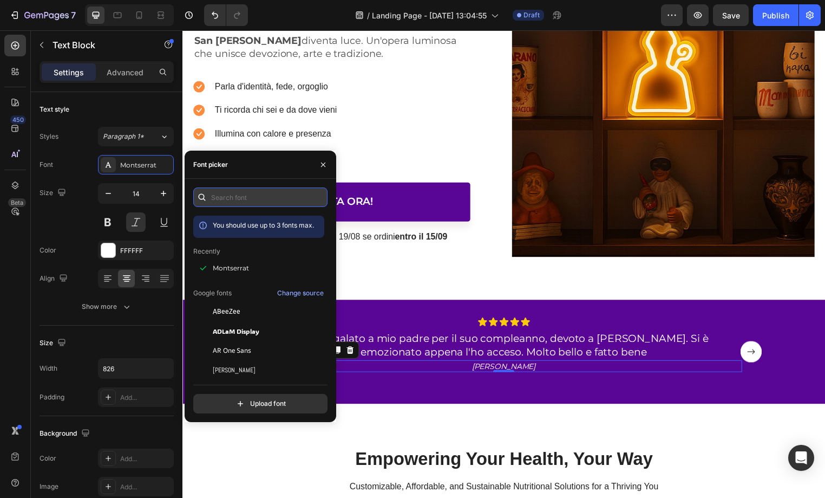
click at [227, 193] on input "text" at bounding box center [260, 196] width 134 height 19
click at [256, 194] on input "sans" at bounding box center [260, 196] width 134 height 19
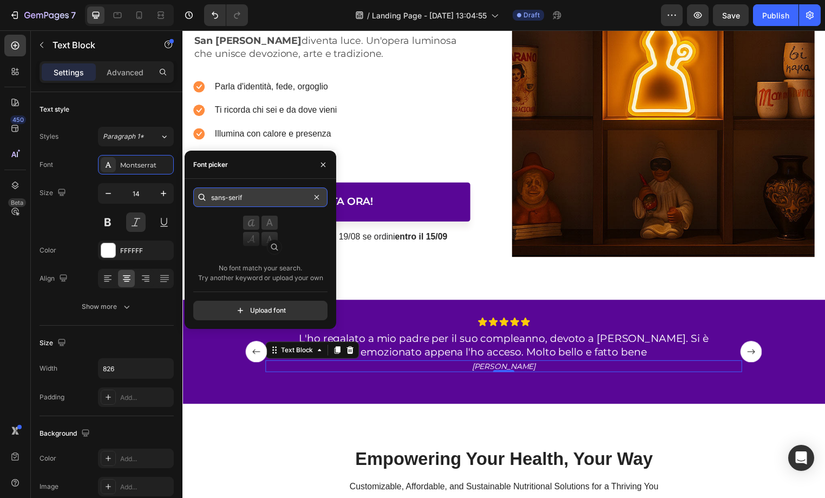
type input "sans-serif"
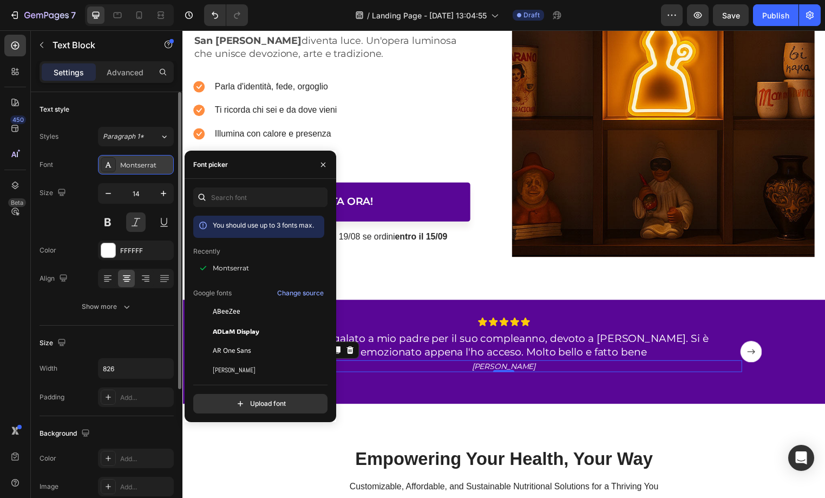
click at [106, 169] on div at bounding box center [108, 164] width 15 height 15
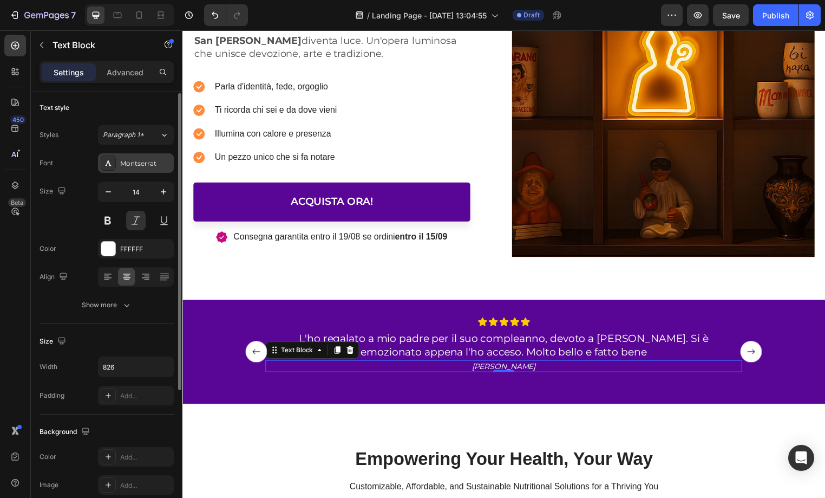
click at [107, 168] on div at bounding box center [108, 162] width 15 height 15
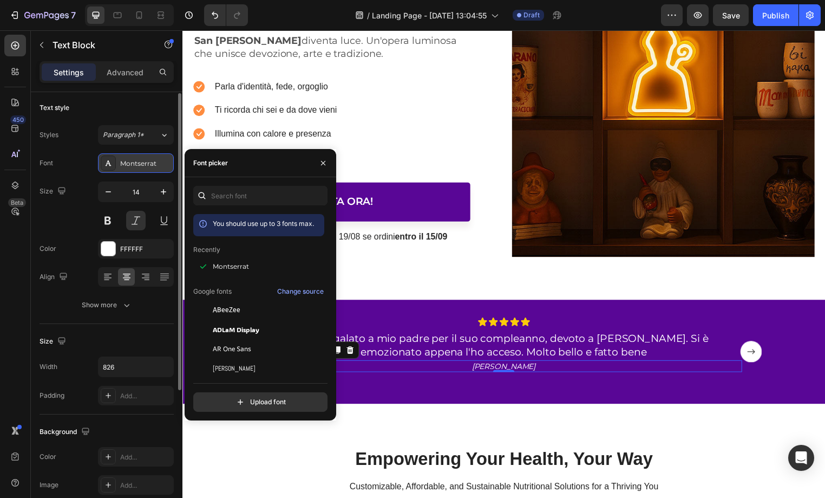
click at [106, 168] on div at bounding box center [108, 162] width 15 height 15
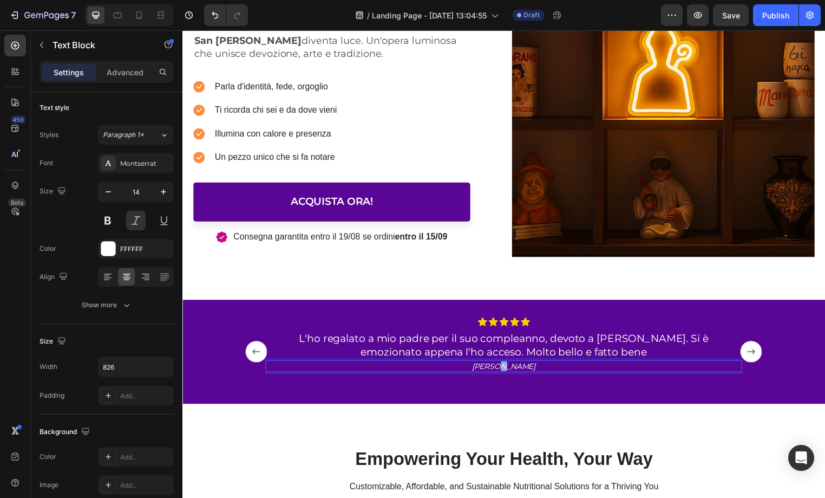
drag, startPoint x: 516, startPoint y: 367, endPoint x: 567, endPoint y: 376, distance: 51.8
click at [516, 367] on p "[PERSON_NAME]" at bounding box center [507, 370] width 445 height 10
click at [251, 349] on rect "Carousel Back Arrow" at bounding box center [257, 355] width 22 height 22
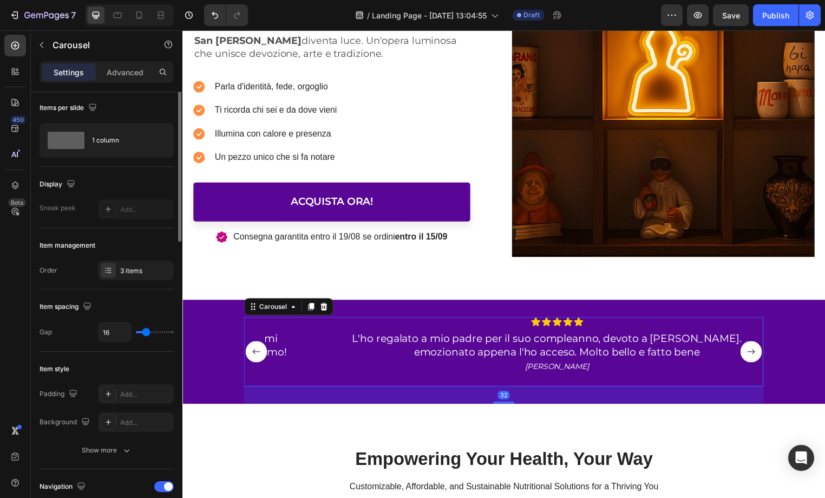
scroll to position [0, 0]
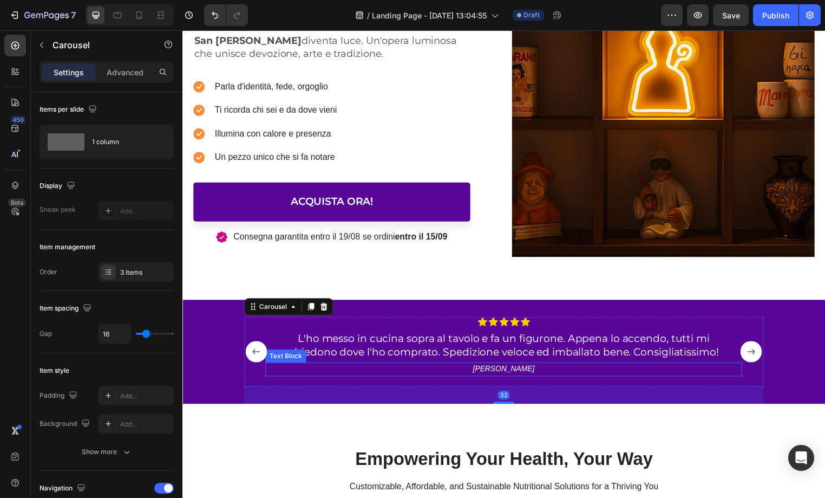
click at [514, 374] on p "[PERSON_NAME]" at bounding box center [507, 372] width 445 height 10
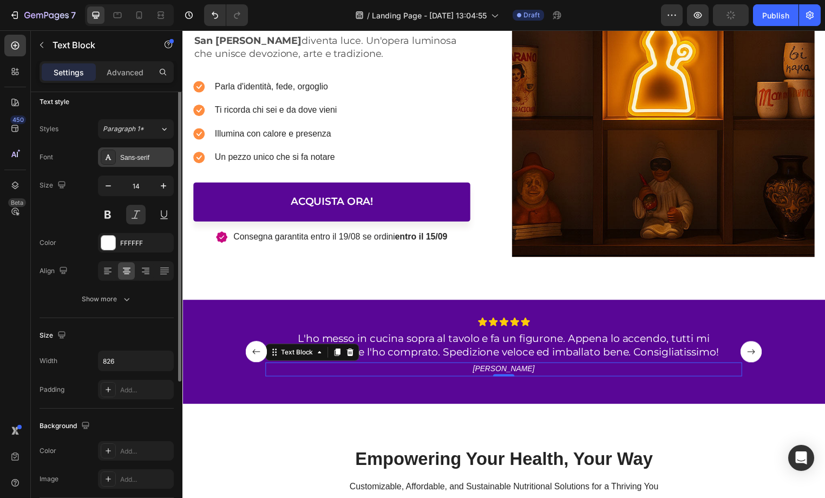
scroll to position [8, 0]
click at [143, 157] on div "Sans-serif" at bounding box center [145, 158] width 51 height 10
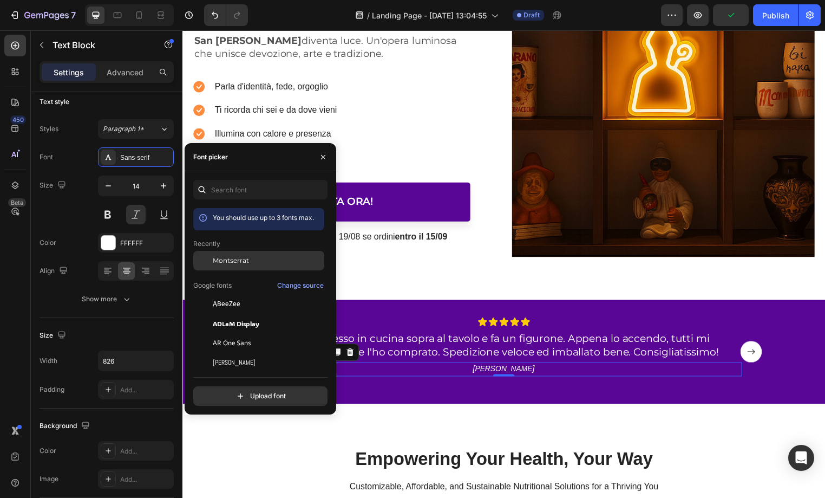
click at [230, 333] on div "Montserrat" at bounding box center [258, 342] width 131 height 19
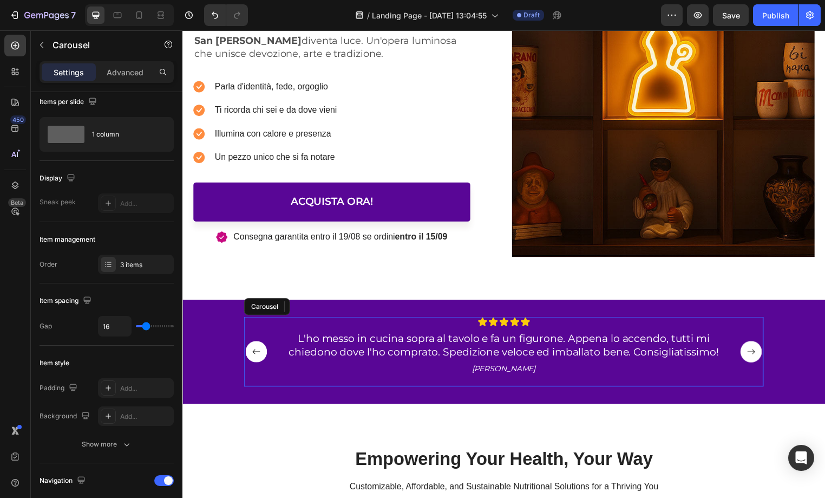
click at [750, 351] on rect "Carousel Next Arrow" at bounding box center [758, 355] width 22 height 22
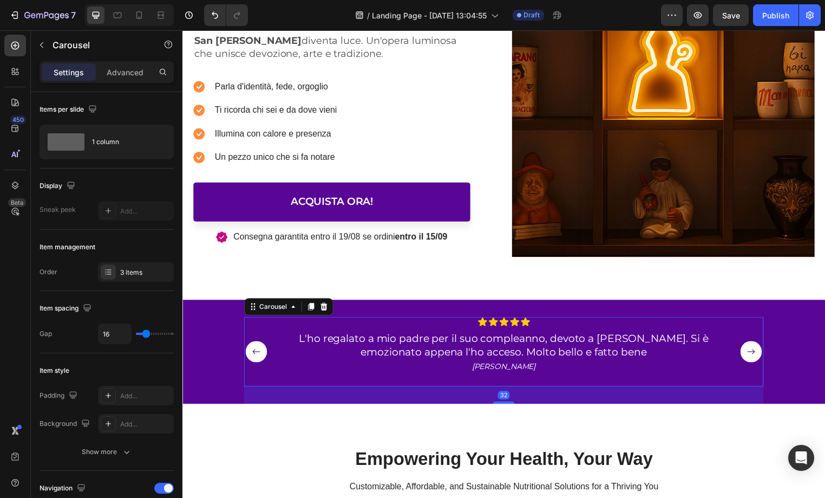
scroll to position [277, 0]
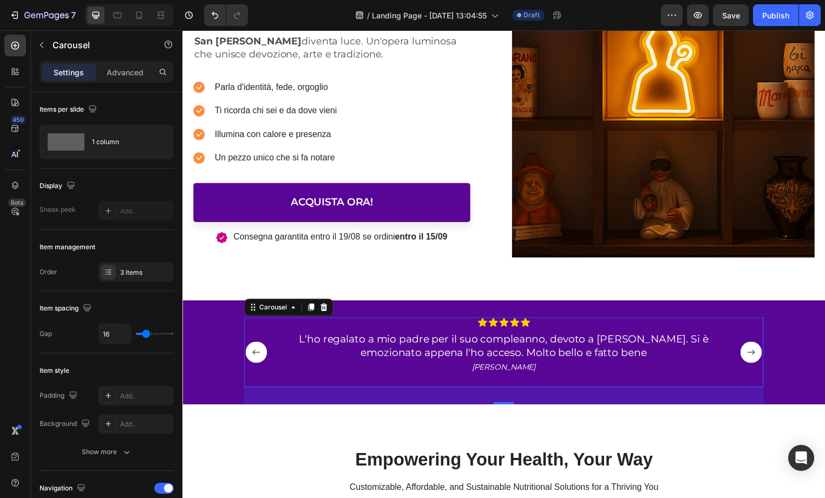
click at [750, 351] on rect "Carousel Next Arrow" at bounding box center [758, 356] width 22 height 22
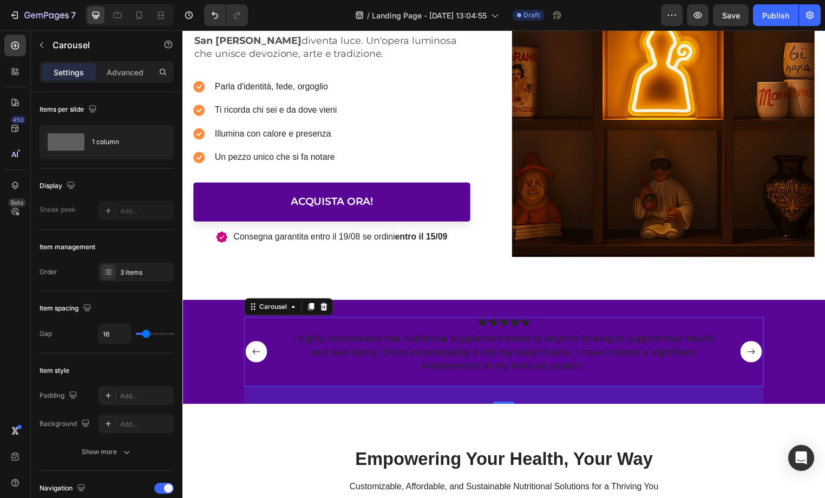
scroll to position [277, 0]
